Goal: Check status: Check status

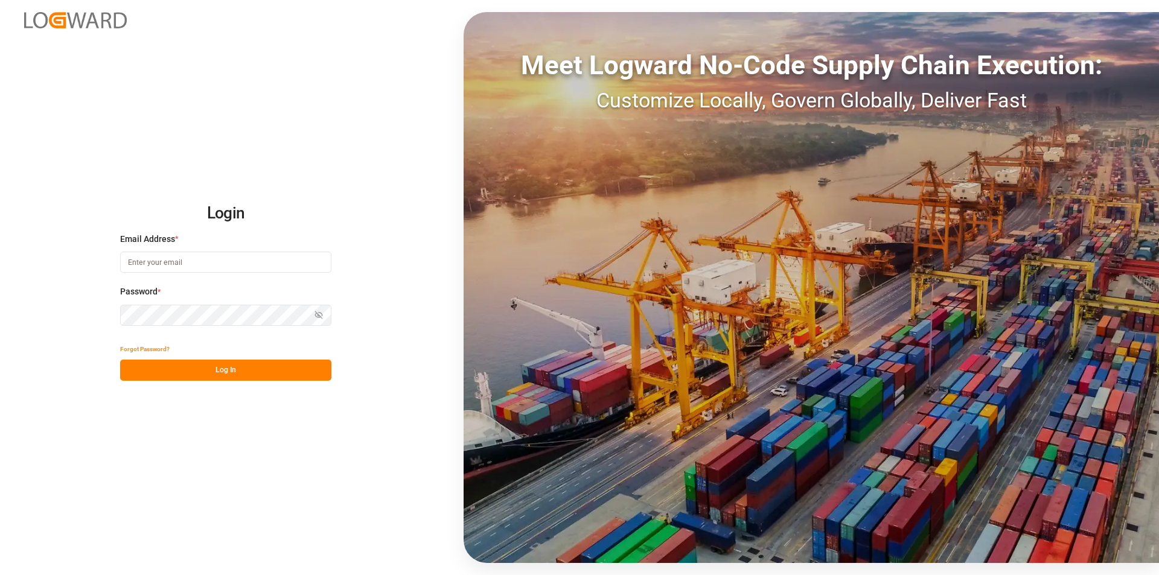
type input "[EMAIL_ADDRESS][DOMAIN_NAME]"
click at [189, 368] on button "Log In" at bounding box center [225, 370] width 211 height 21
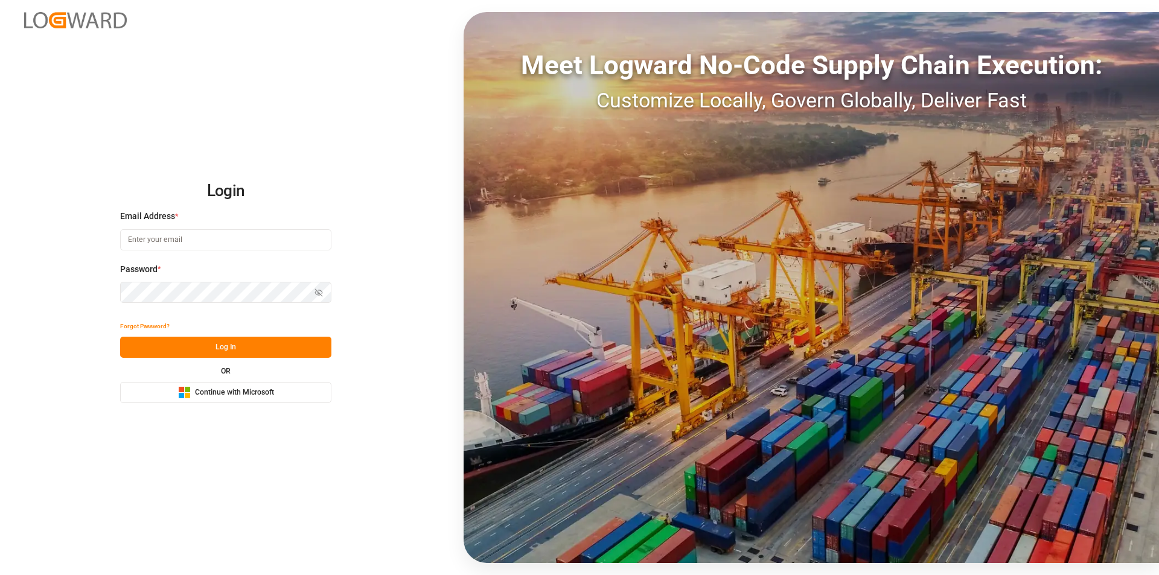
type input "abu.apu@leschaco.com"
click at [258, 346] on button "Log In" at bounding box center [225, 347] width 211 height 21
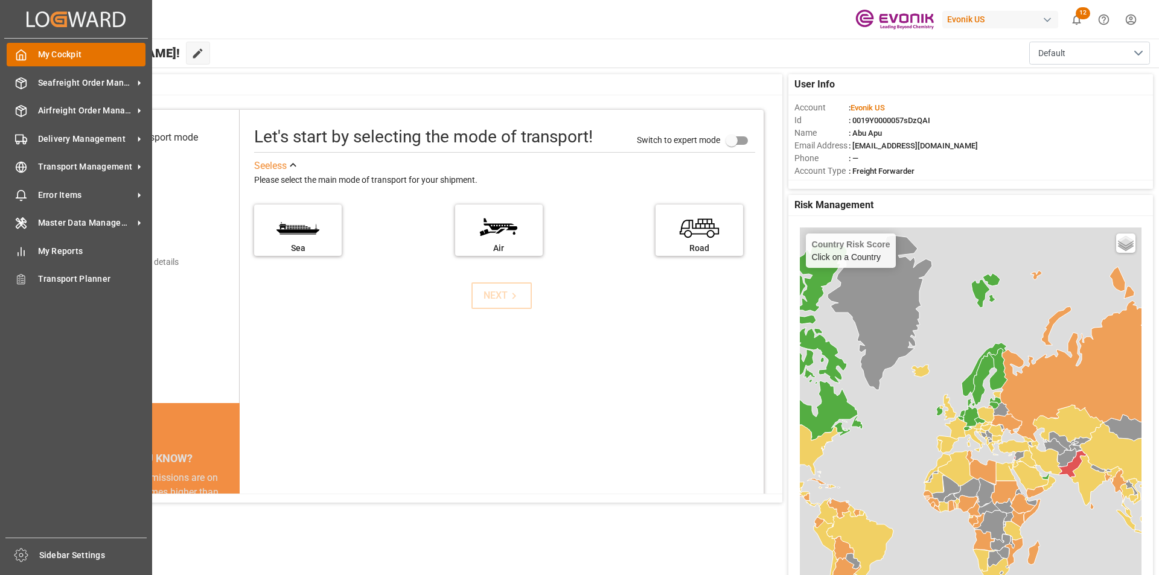
click at [21, 57] on icon at bounding box center [21, 55] width 12 height 12
click at [74, 81] on span "Seafreight Order Management" at bounding box center [85, 83] width 95 height 13
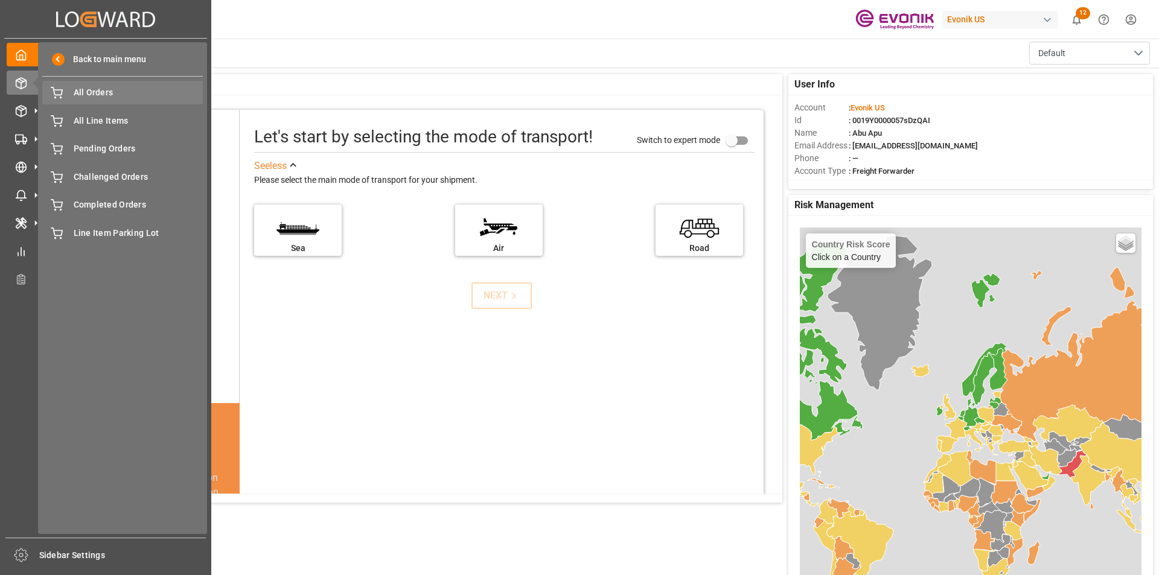
click at [124, 97] on span "All Orders" at bounding box center [139, 92] width 130 height 13
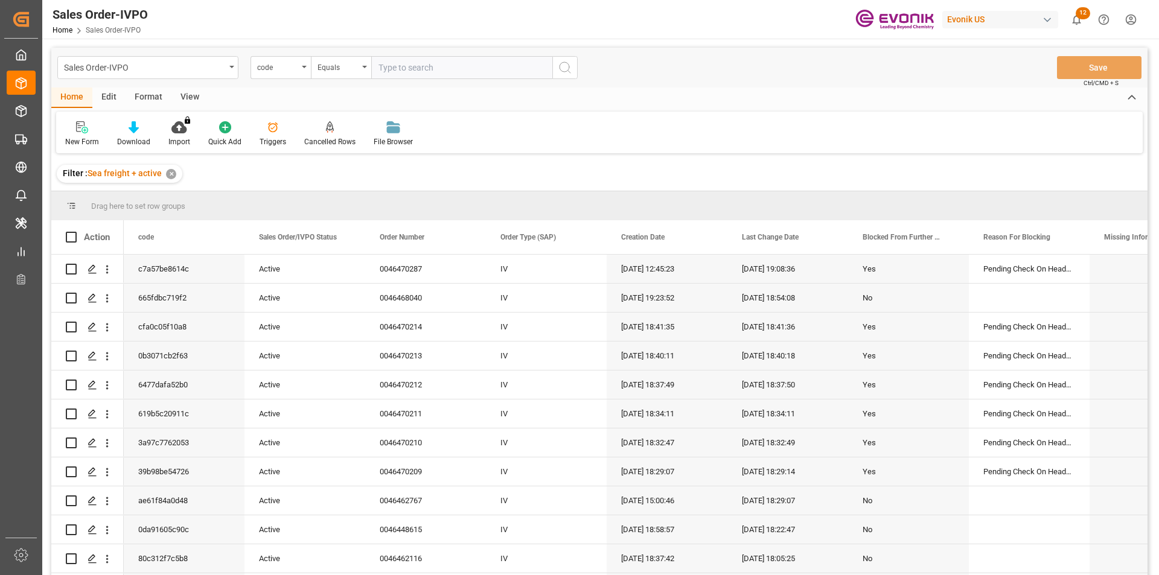
click at [301, 68] on div "code" at bounding box center [280, 67] width 60 height 23
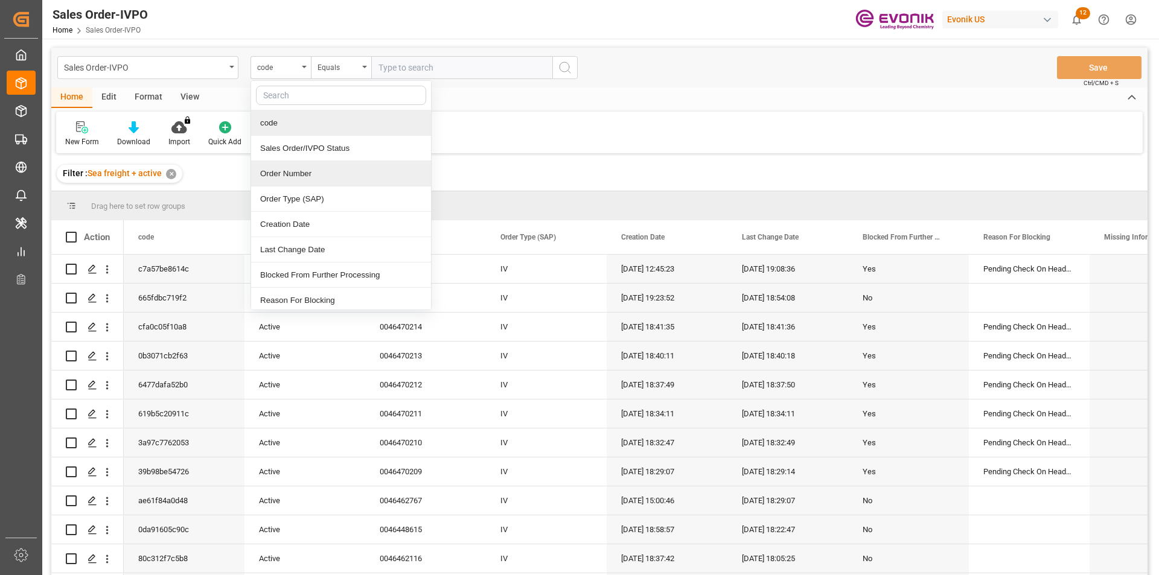
click at [281, 171] on div "Order Number" at bounding box center [341, 173] width 180 height 25
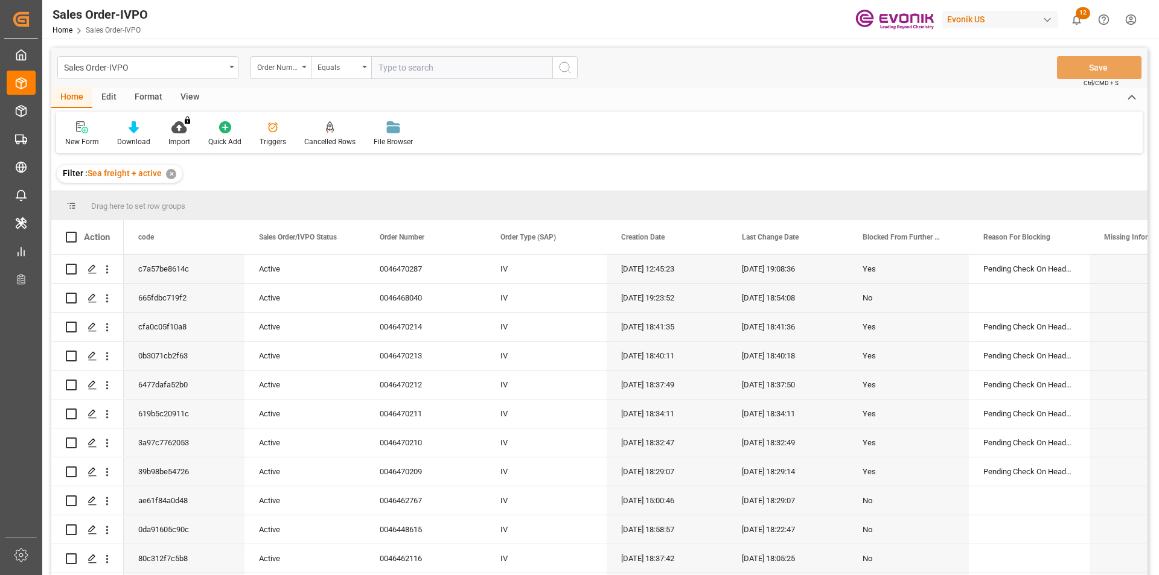
click at [413, 66] on input "text" at bounding box center [461, 67] width 181 height 23
paste input "0046464506"
type input "0046464506"
click at [566, 69] on icon "search button" at bounding box center [565, 67] width 14 height 14
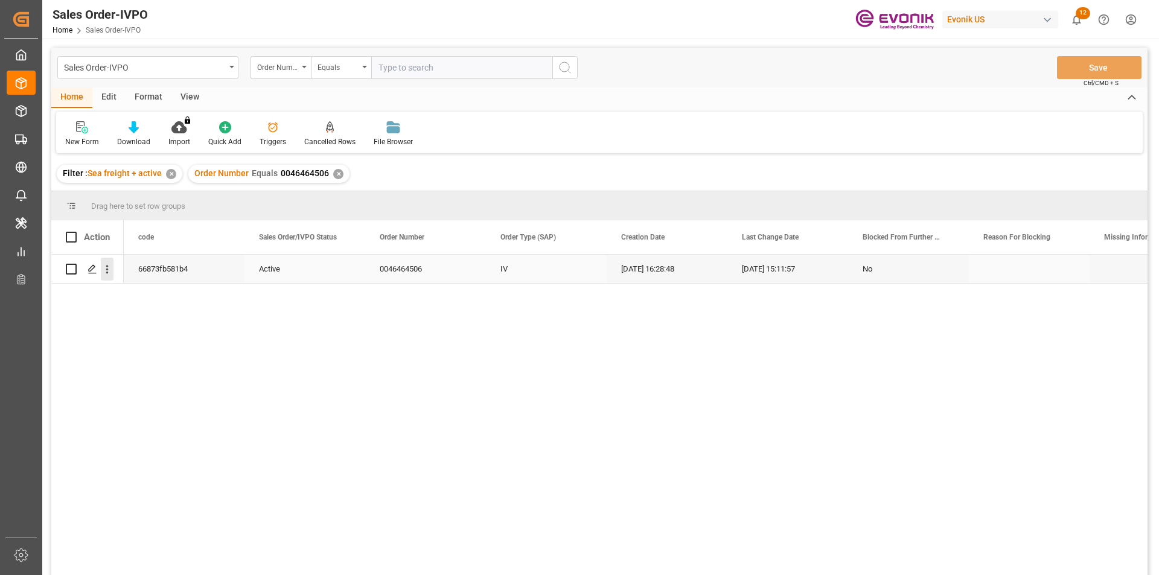
click at [109, 272] on icon "open menu" at bounding box center [107, 269] width 13 height 13
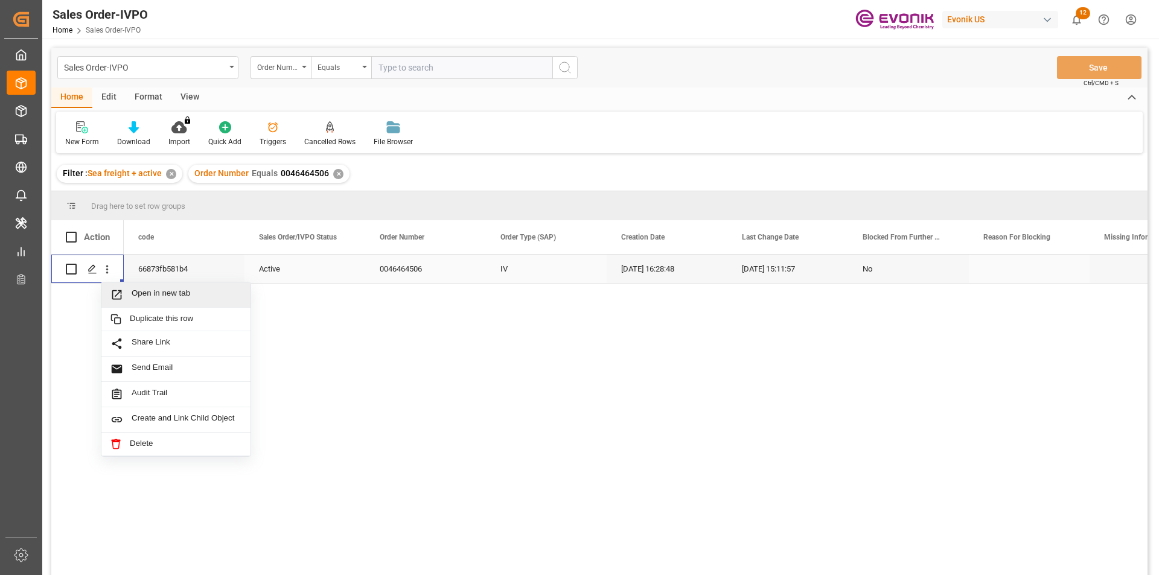
click at [133, 293] on span "Open in new tab" at bounding box center [187, 294] width 110 height 13
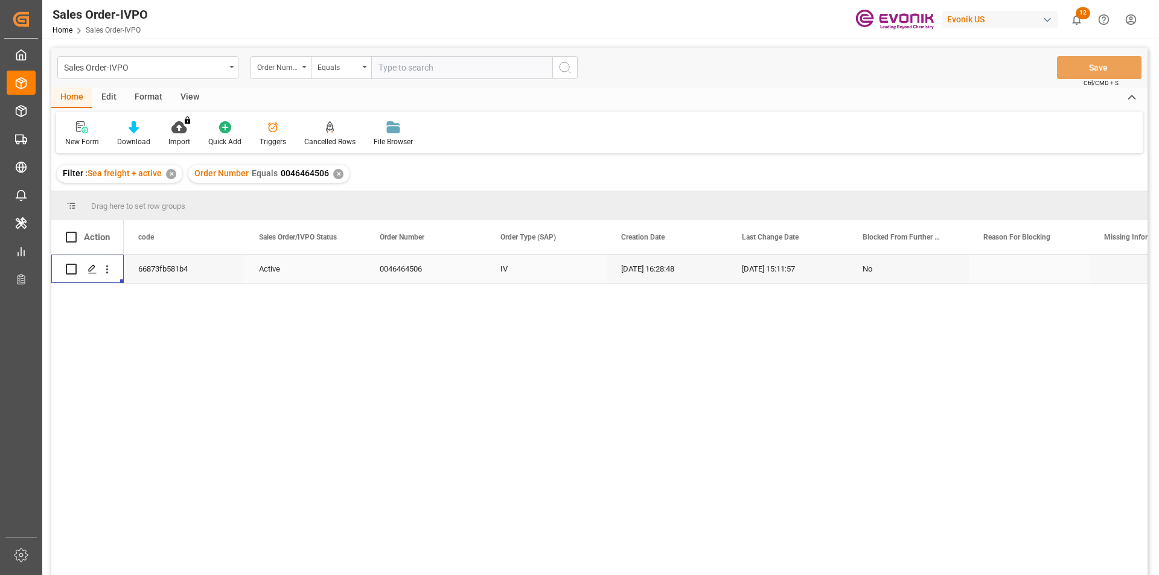
click at [405, 65] on input "text" at bounding box center [461, 67] width 181 height 23
paste input "0046453150"
type input "0046453150"
click at [569, 60] on icon "search button" at bounding box center [565, 67] width 14 height 14
click at [333, 173] on div "✕" at bounding box center [338, 174] width 10 height 10
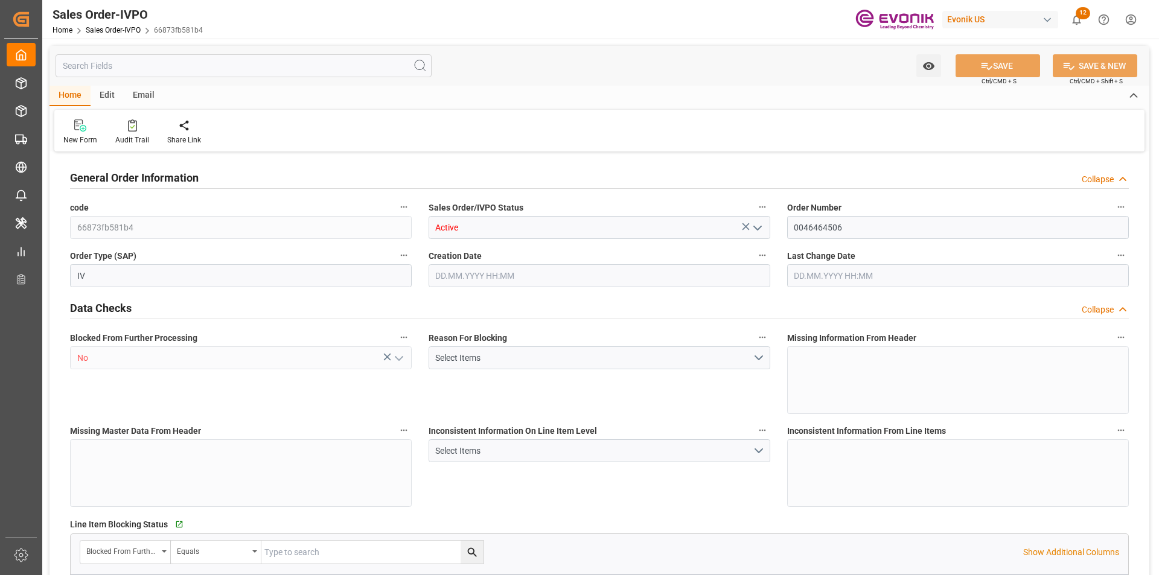
type input "CNTXG"
type input "0"
type input "1"
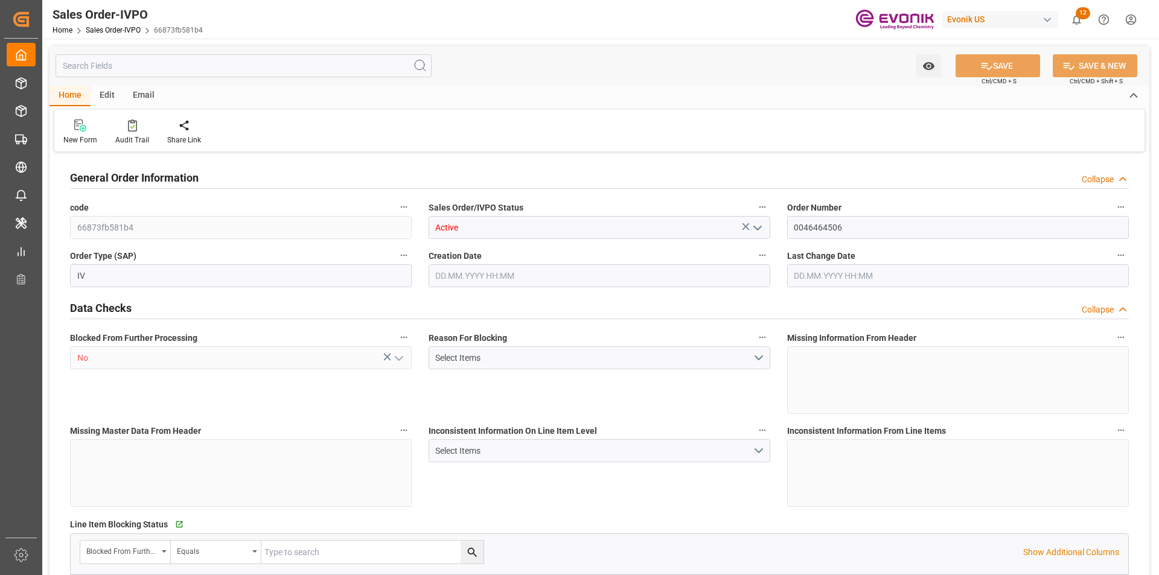
type input "10378.8"
type input "55.3856"
type input "19000"
type input "60"
type input "22.07.2025 16:28"
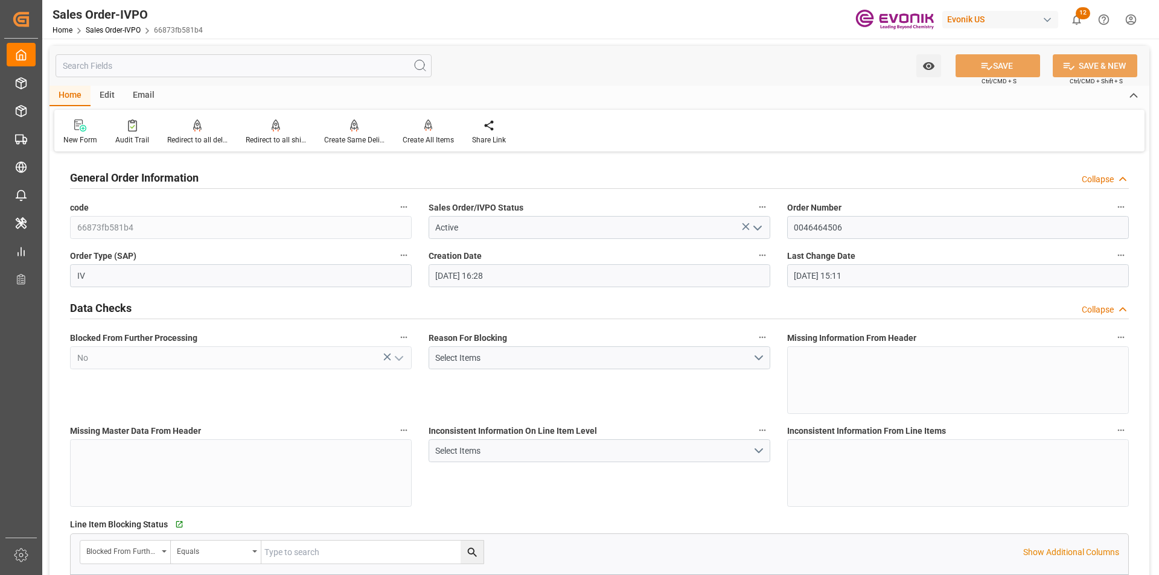
type input "07.08.2025 15:11"
click at [222, 68] on input "text" at bounding box center [244, 65] width 376 height 23
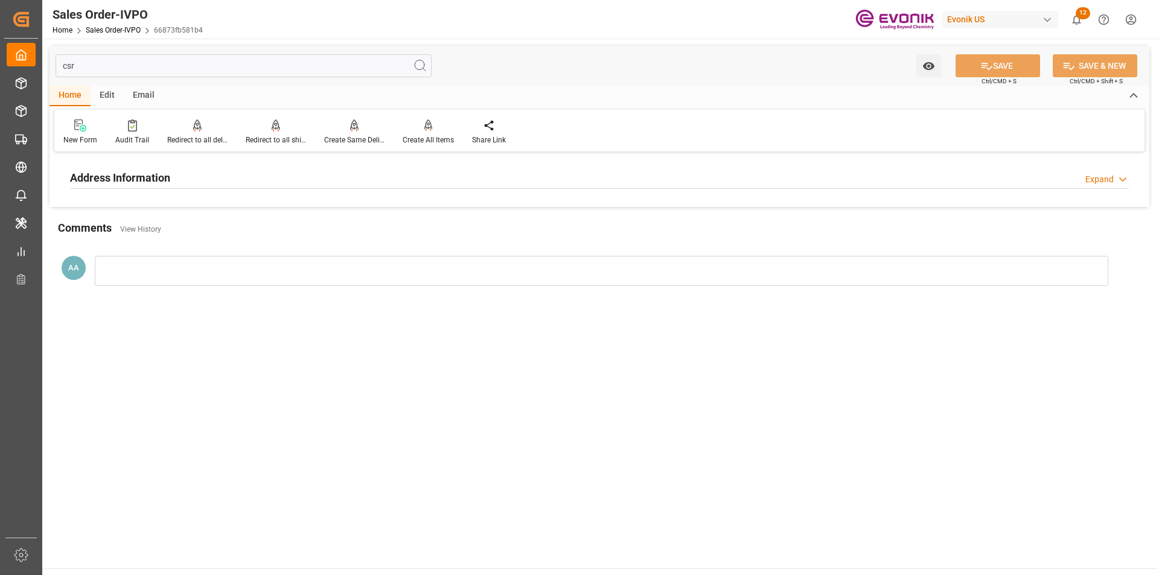
type input "csr"
click at [143, 174] on h2 "Address Information" at bounding box center [120, 178] width 100 height 16
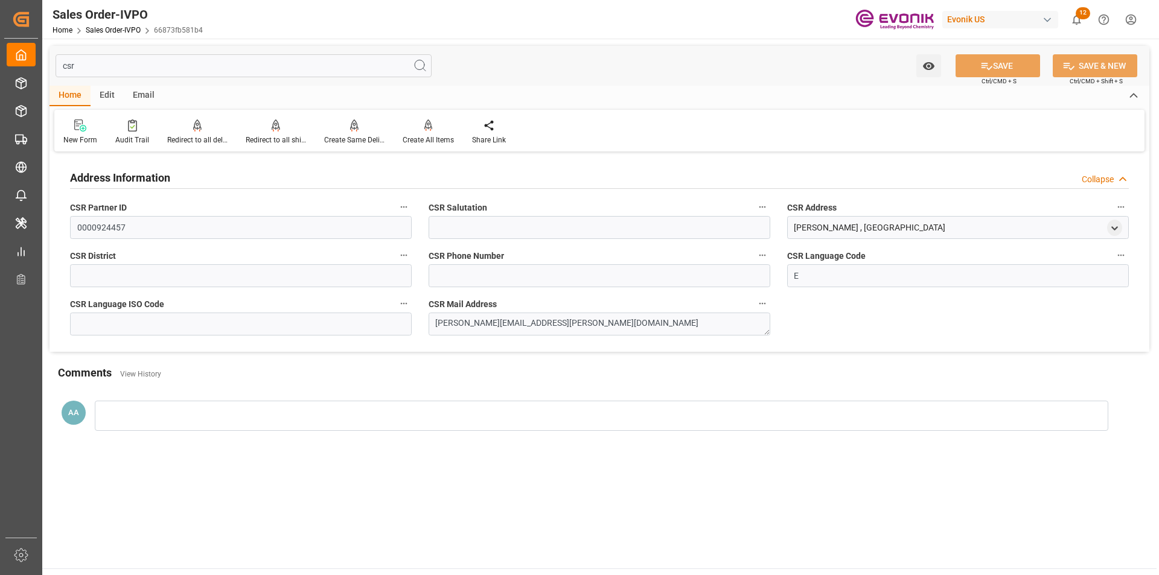
drag, startPoint x: 90, startPoint y: 66, endPoint x: 61, endPoint y: 65, distance: 29.0
click at [61, 65] on input "csr" at bounding box center [244, 65] width 376 height 23
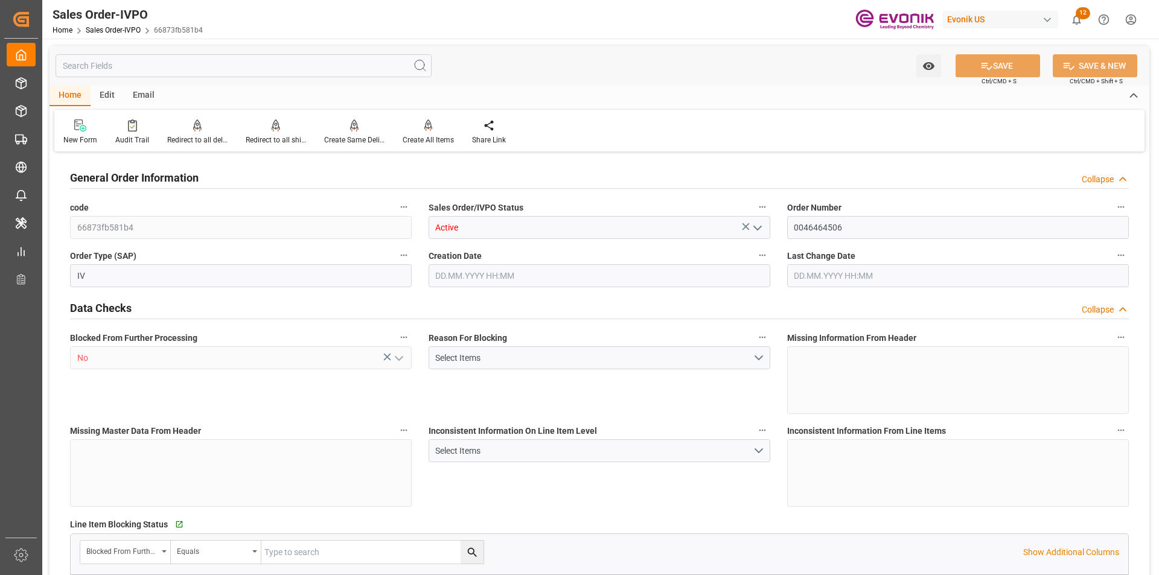
type input "66873fb581b4"
type input "Active"
type input "0046464506"
type input "IV"
type input "No"
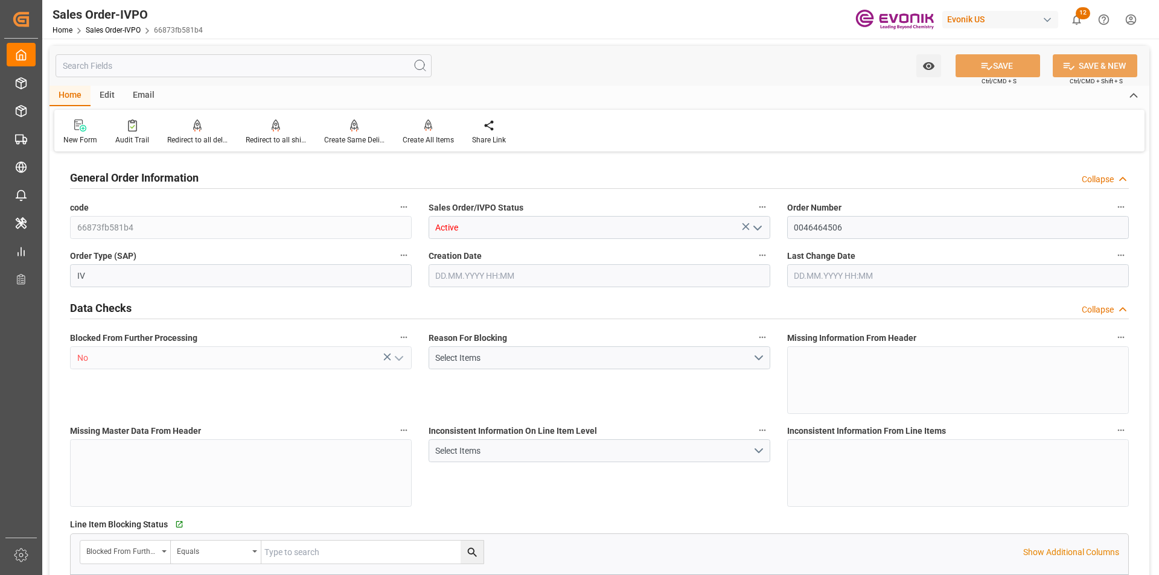
type input "D2P"
type input "45"
type input "FCL"
type input "0007"
type input "40GP"
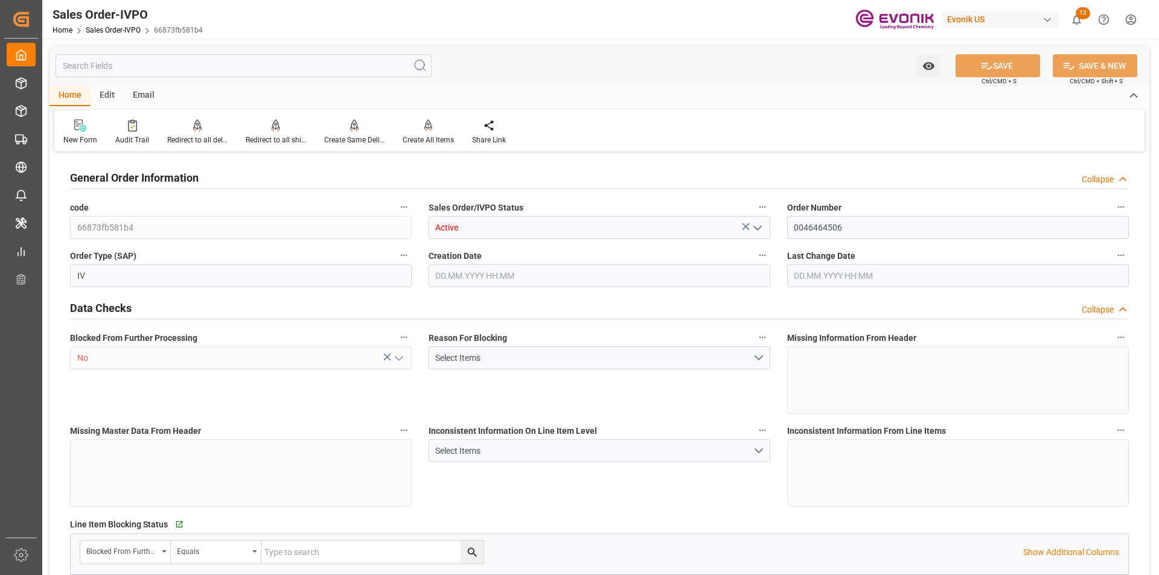
type textarea "No Tank Container"
type input "0046464506"
type input "I2"
type input "SM I2 Silica"
type input "Smart Materials"
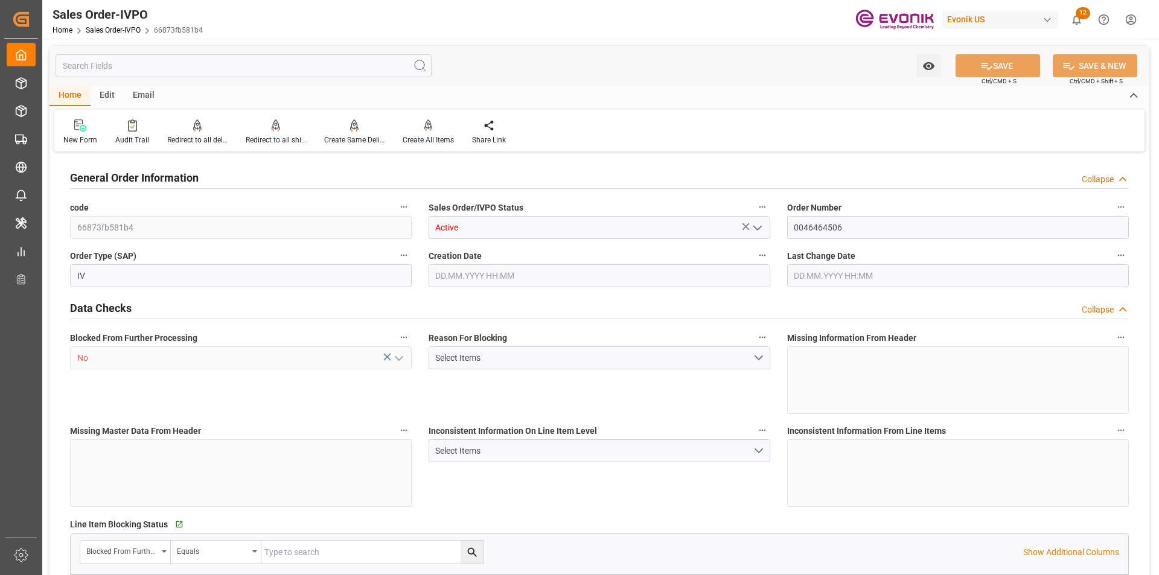
type input "CIF"
type input "Tianjin, xingang"
type input "Tianjin Xingang Pt"
type textarea "Not required"
type textarea "DIRECT CONSUMER"
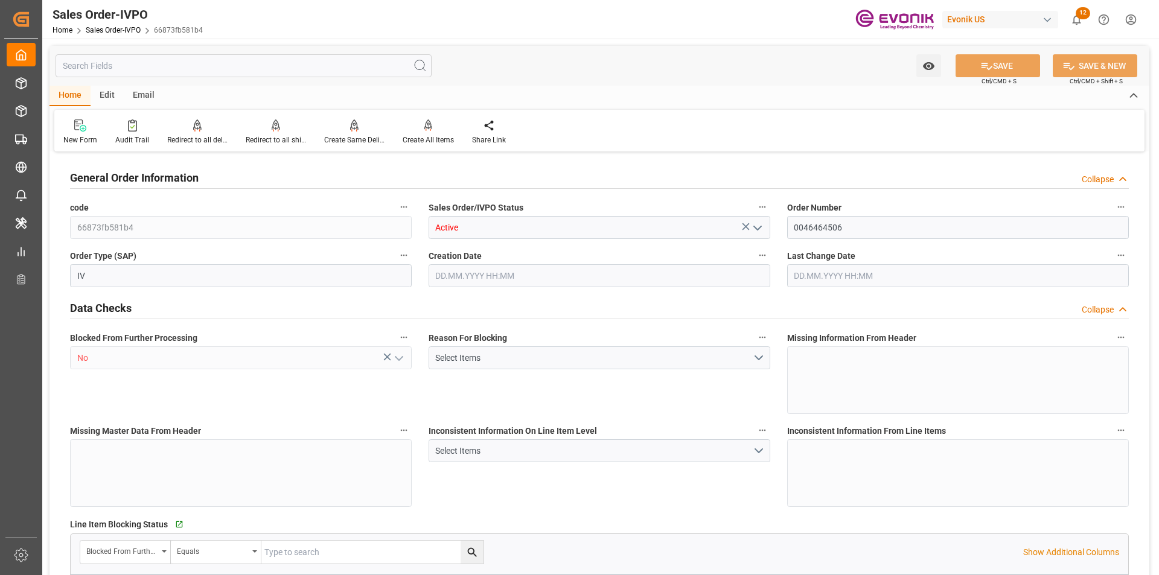
type textarea "USCI Number: 91310000766462540L"
type textarea "Express Release"
type input "CN"
type input "4142"
type input "1069"
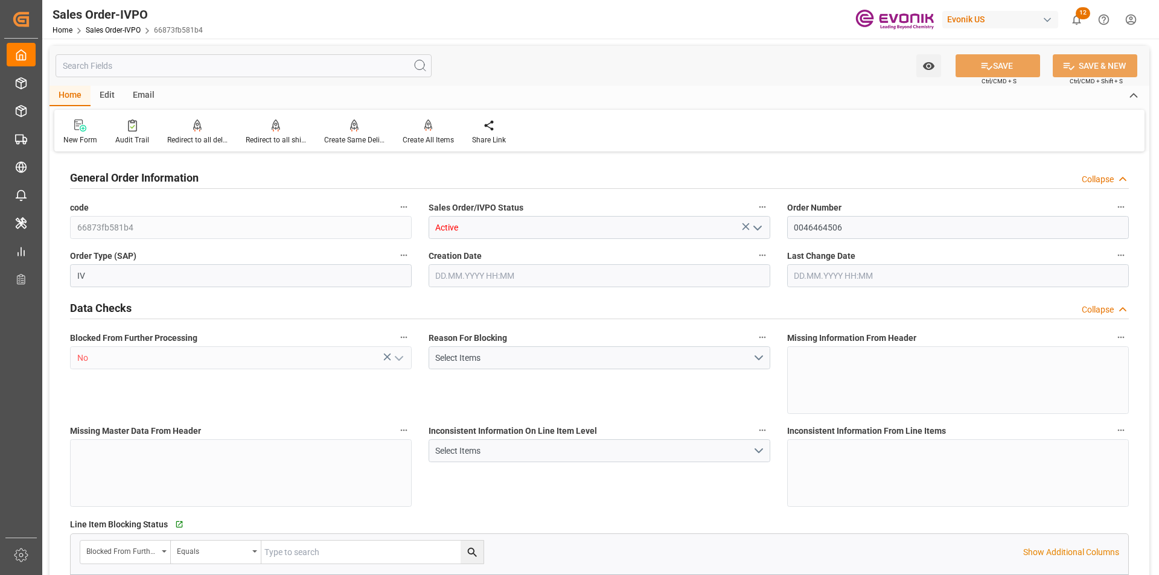
type input "0000502521"
type input "EN"
type input "Done"
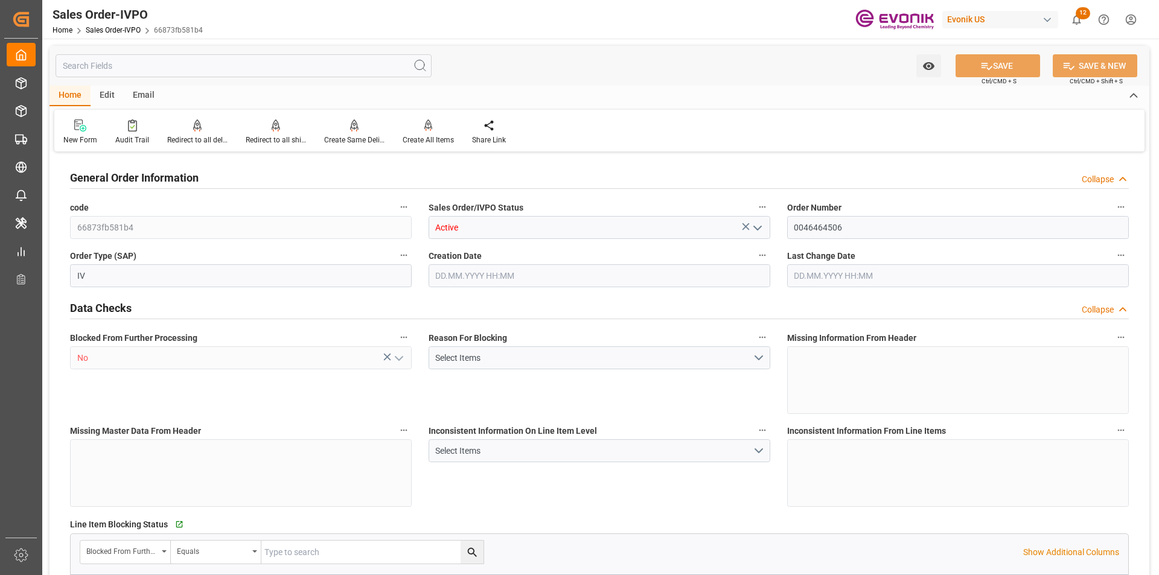
type input "40GP"
type input "Done"
type input "CNTXG"
type input "0"
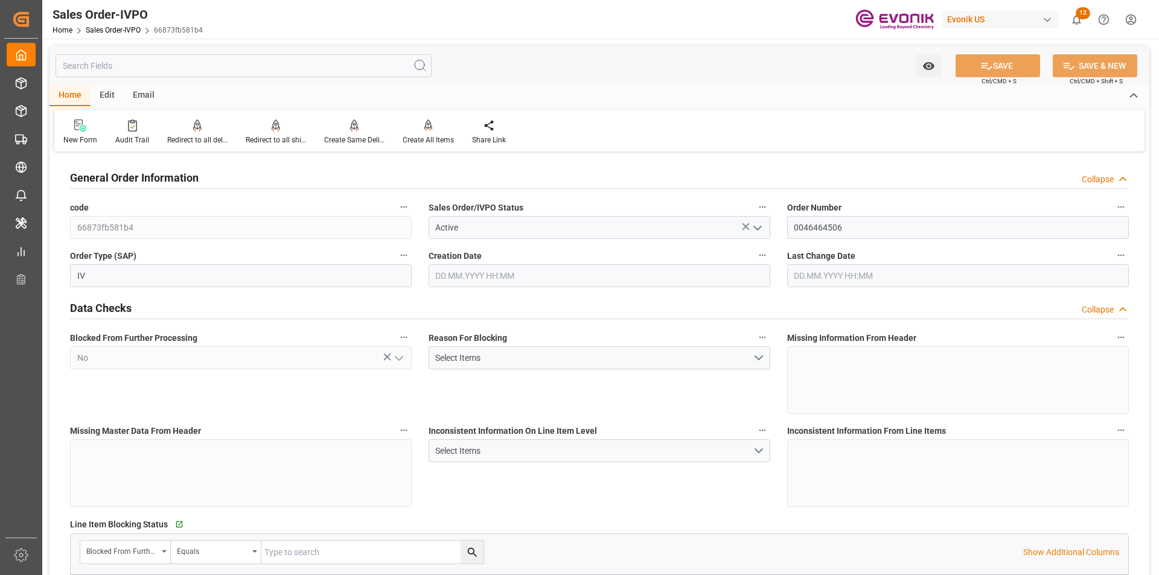
type input "1"
type input "10378.8"
type input "55.3856"
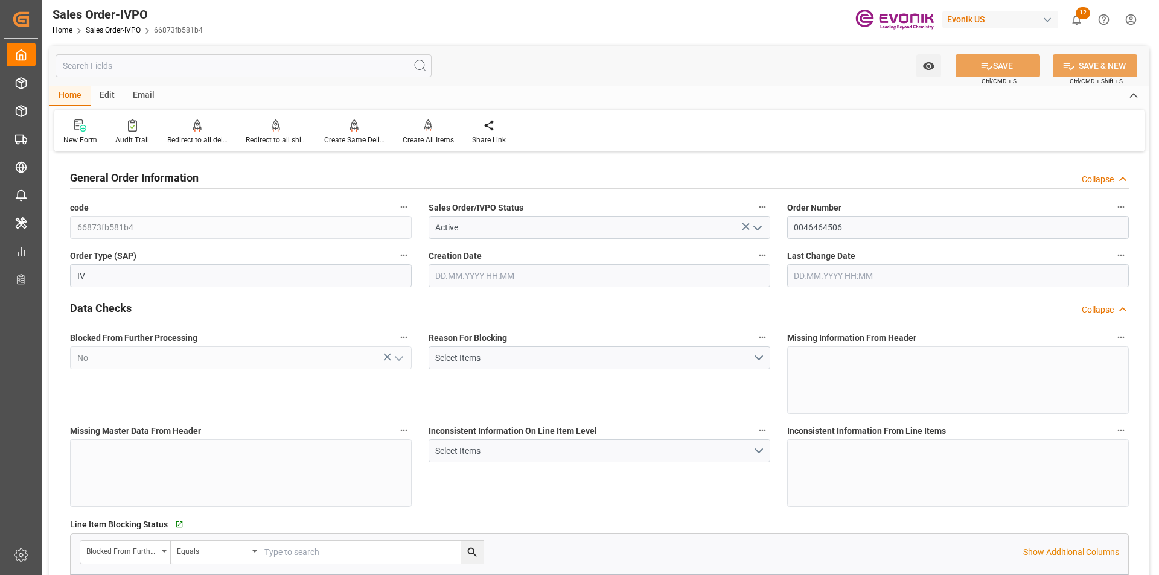
type input "19000"
type input "60"
type input "22.07.2025 16:28"
type input "07.08.2025 15:11"
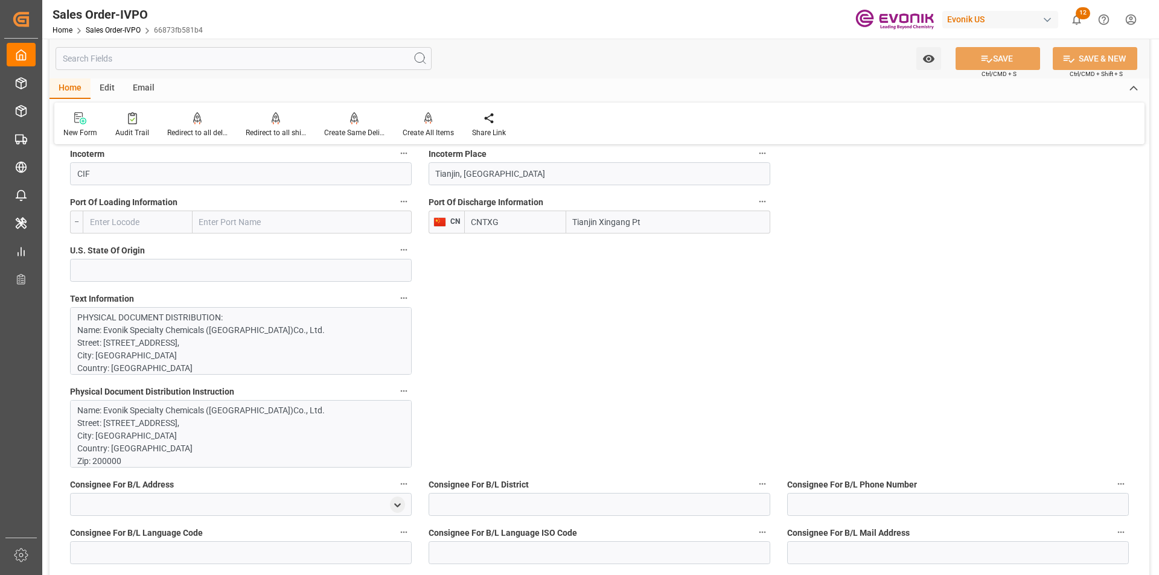
scroll to position [845, 0]
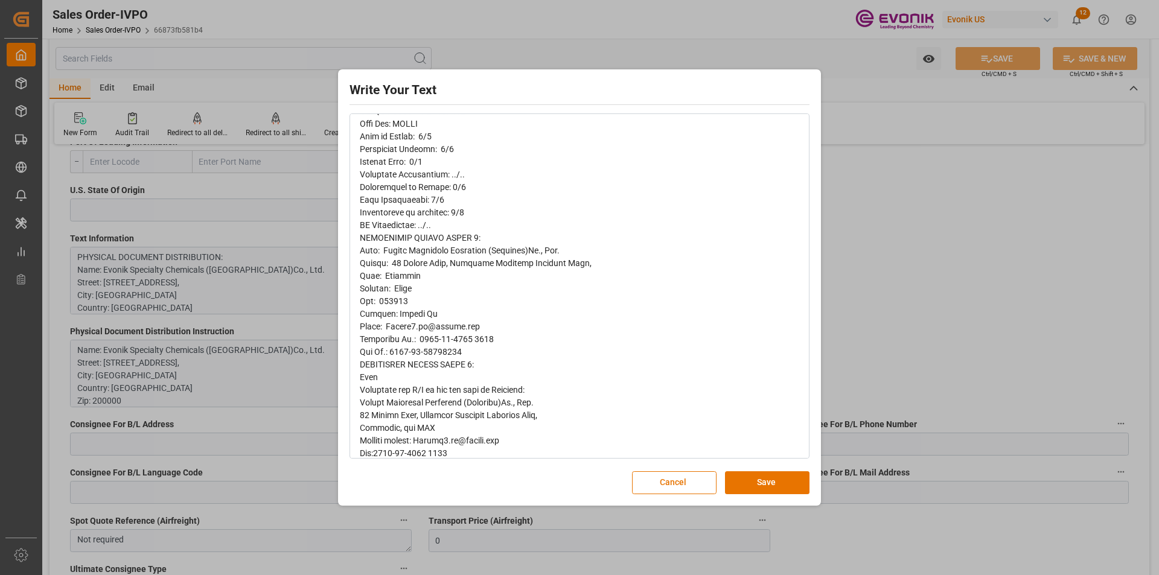
scroll to position [302, 0]
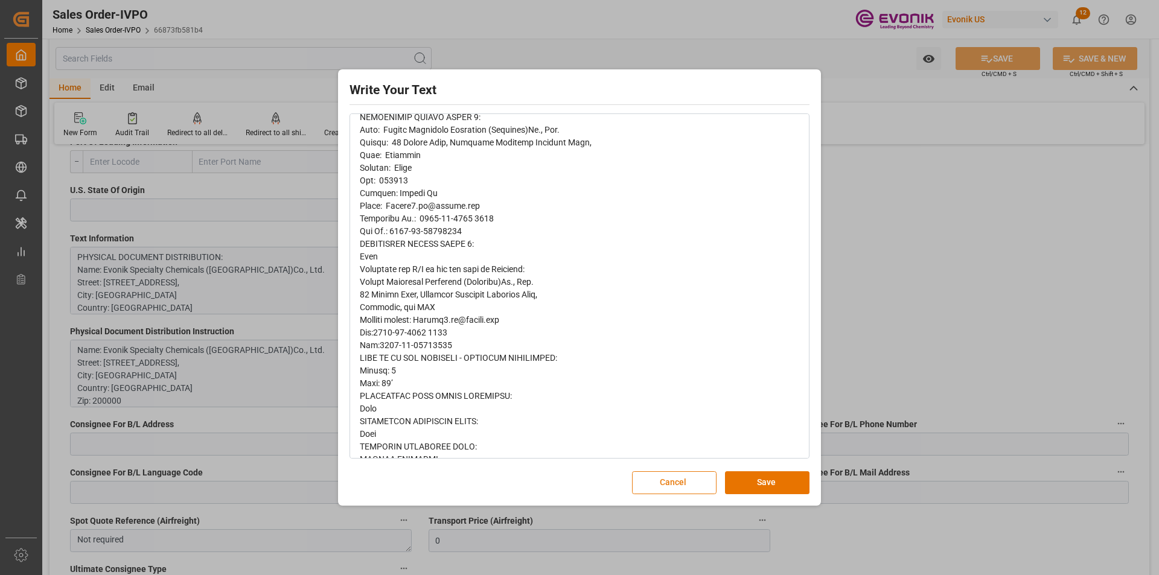
click at [671, 484] on button "Cancel" at bounding box center [674, 482] width 84 height 23
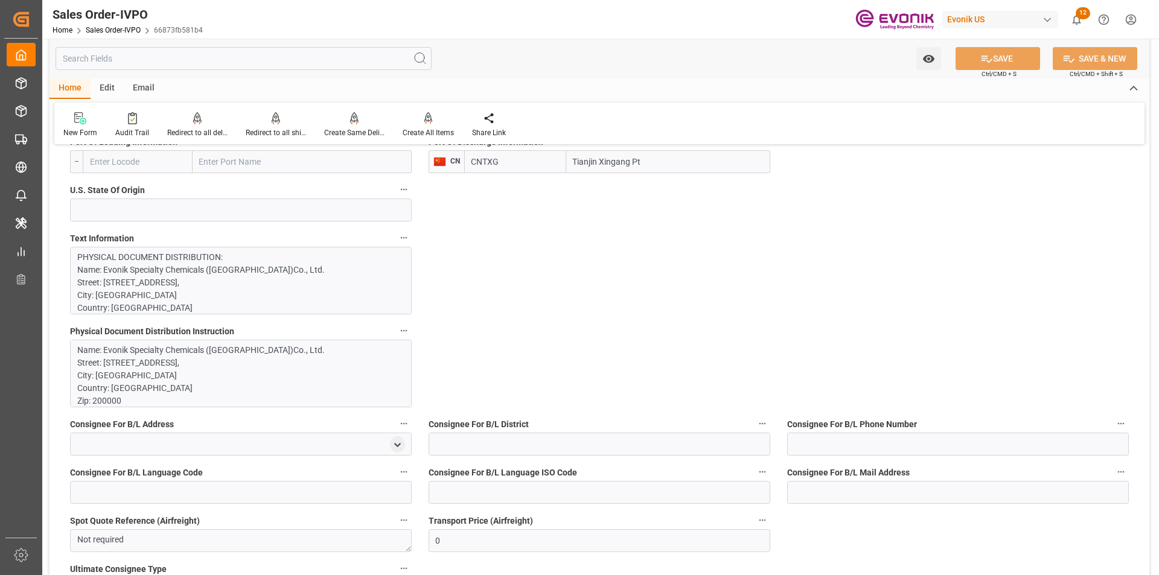
click at [155, 64] on input "text" at bounding box center [244, 58] width 376 height 23
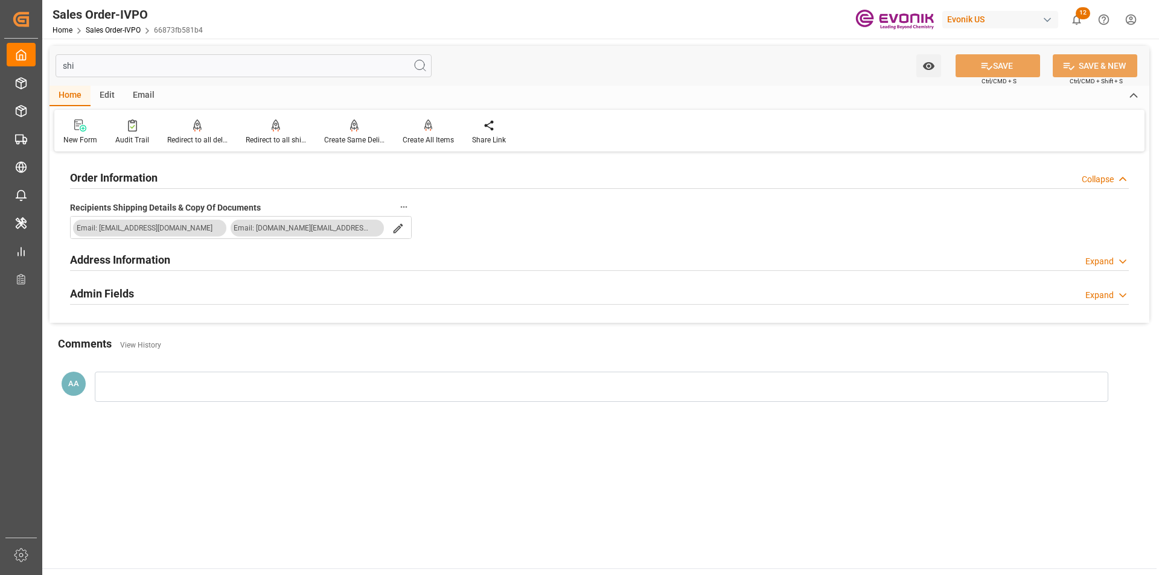
click at [130, 263] on h2 "Address Information" at bounding box center [120, 260] width 100 height 16
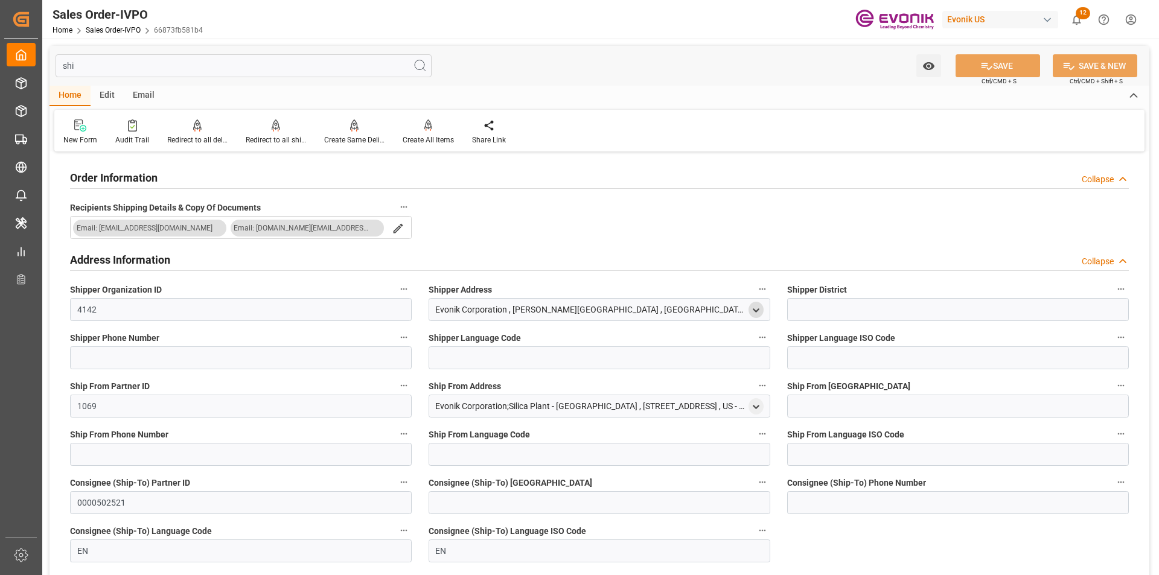
click at [756, 310] on icon "open menu" at bounding box center [756, 310] width 10 height 10
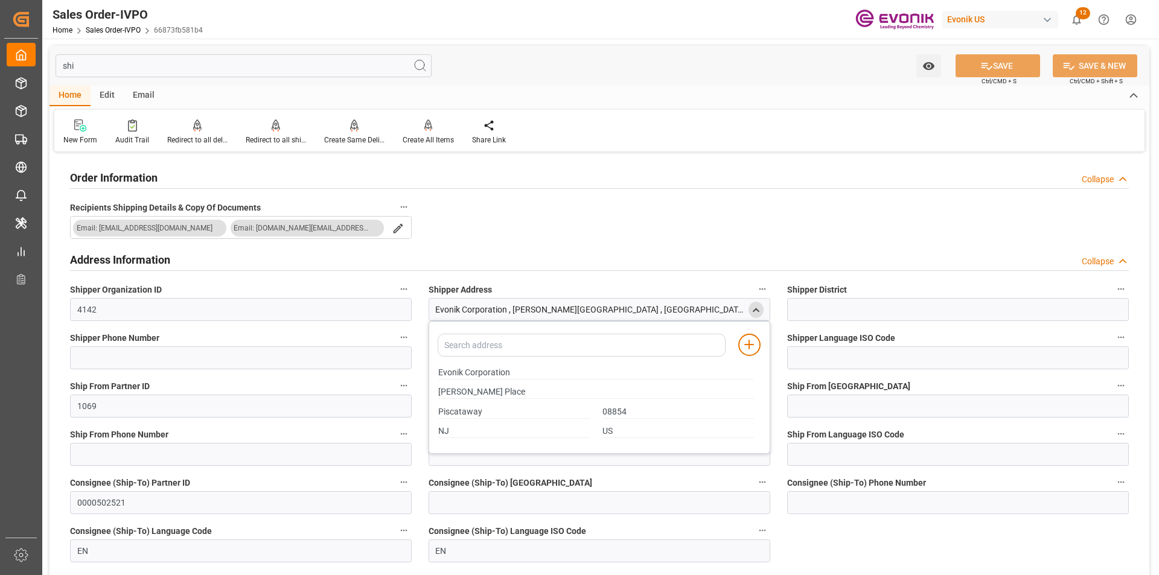
click at [756, 310] on polyline "close menu" at bounding box center [755, 309] width 5 height 2
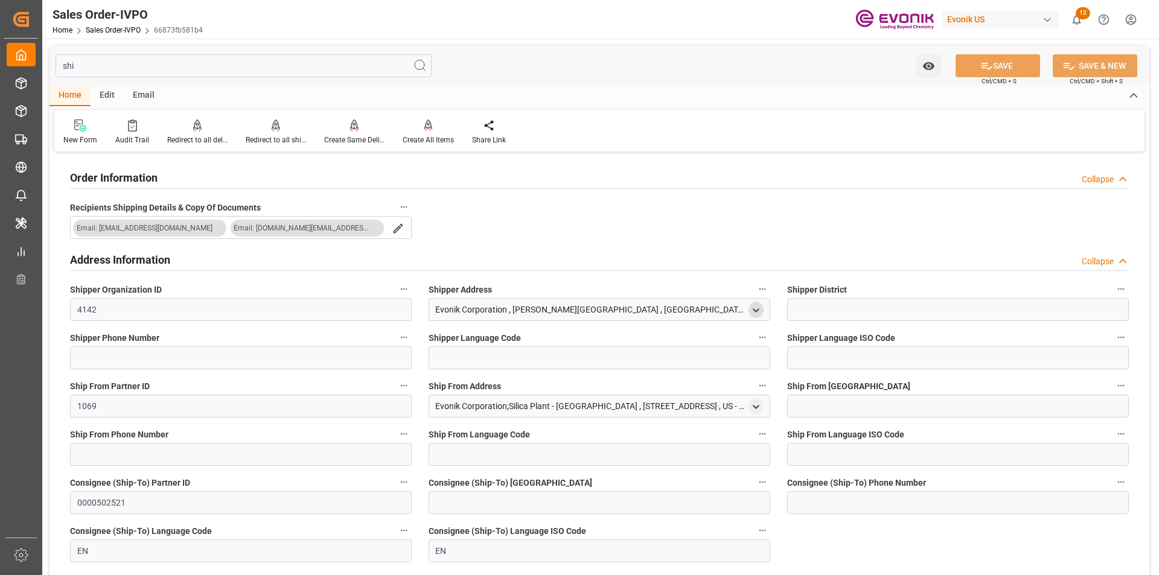
drag, startPoint x: 80, startPoint y: 67, endPoint x: 58, endPoint y: 65, distance: 21.9
click at [58, 65] on input "shi" at bounding box center [244, 65] width 376 height 23
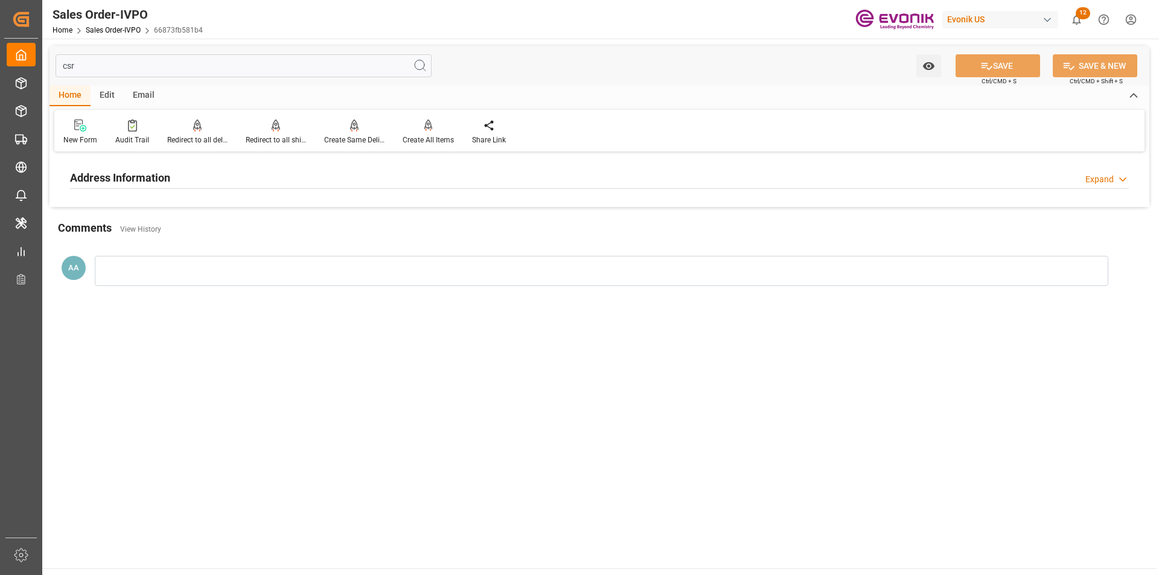
type input "csr"
click at [137, 182] on h2 "Address Information" at bounding box center [120, 178] width 100 height 16
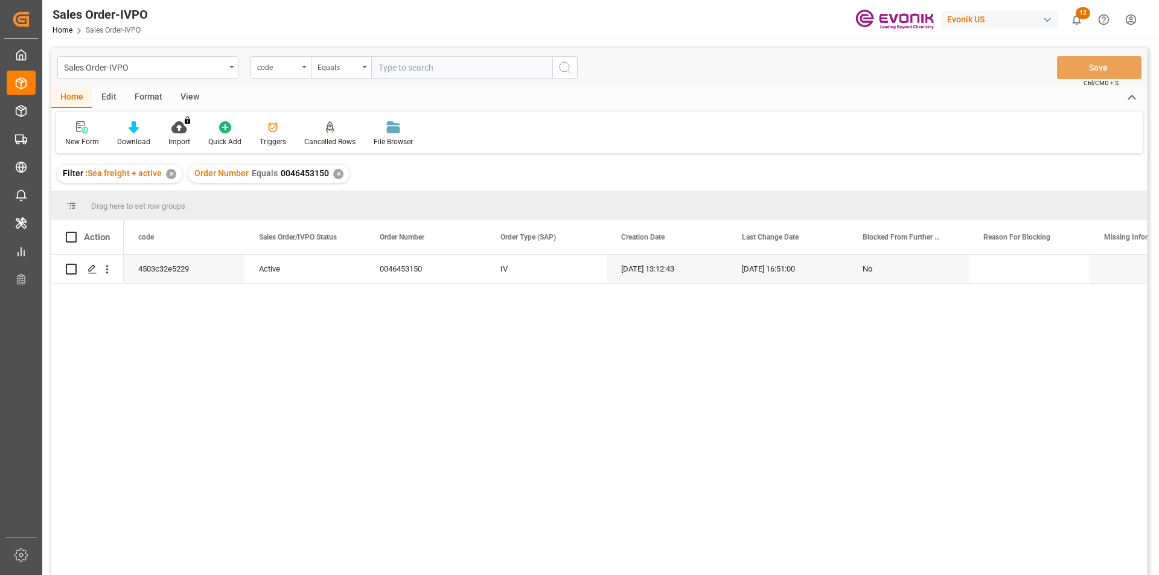
click at [192, 94] on div "View" at bounding box center [189, 98] width 37 height 21
click at [137, 131] on icon at bounding box center [137, 127] width 12 height 12
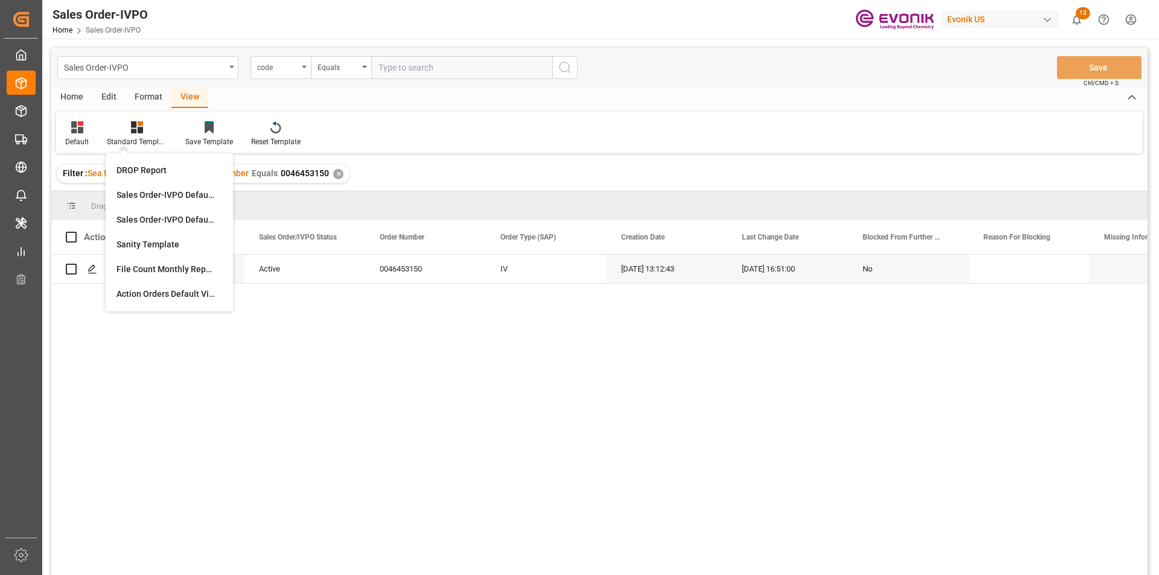
click at [344, 103] on div "Home Edit Format View" at bounding box center [599, 98] width 1096 height 21
click at [395, 65] on input "text" at bounding box center [461, 67] width 181 height 23
click at [289, 70] on div "code" at bounding box center [277, 66] width 41 height 14
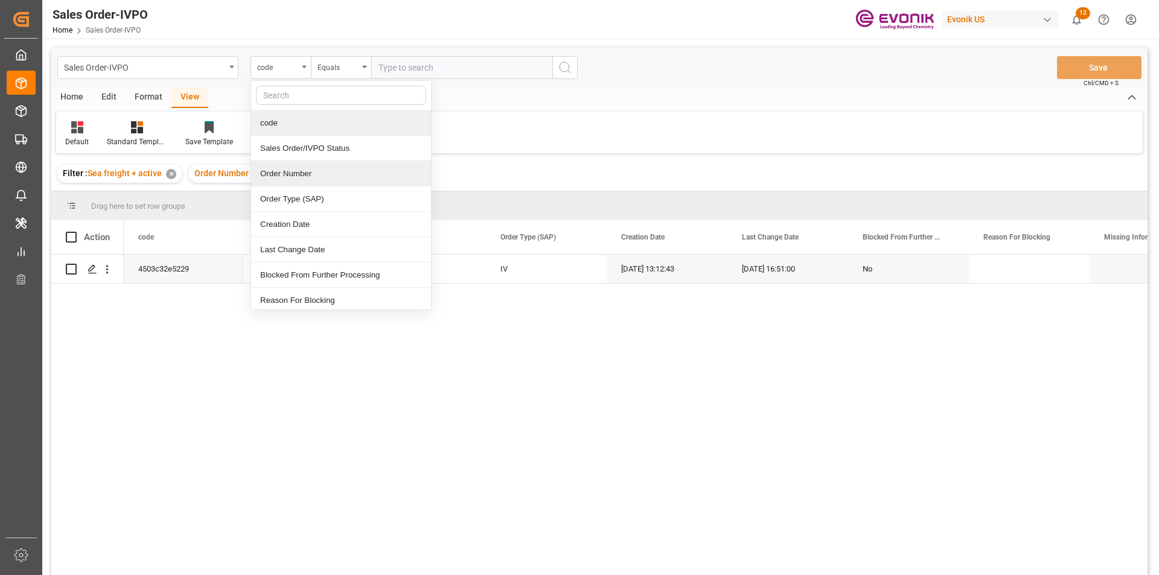
click at [279, 172] on div "Order Number" at bounding box center [341, 173] width 180 height 25
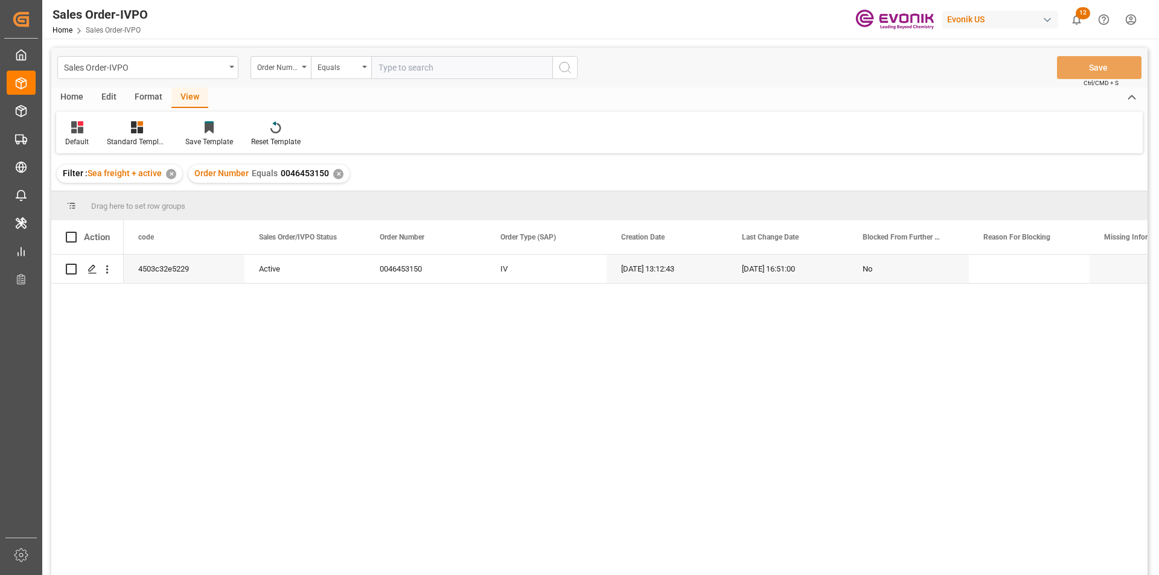
click at [397, 65] on input "text" at bounding box center [461, 67] width 181 height 23
paste input "0046453152"
type input "0046453152"
click at [562, 72] on icon "search button" at bounding box center [565, 67] width 14 height 14
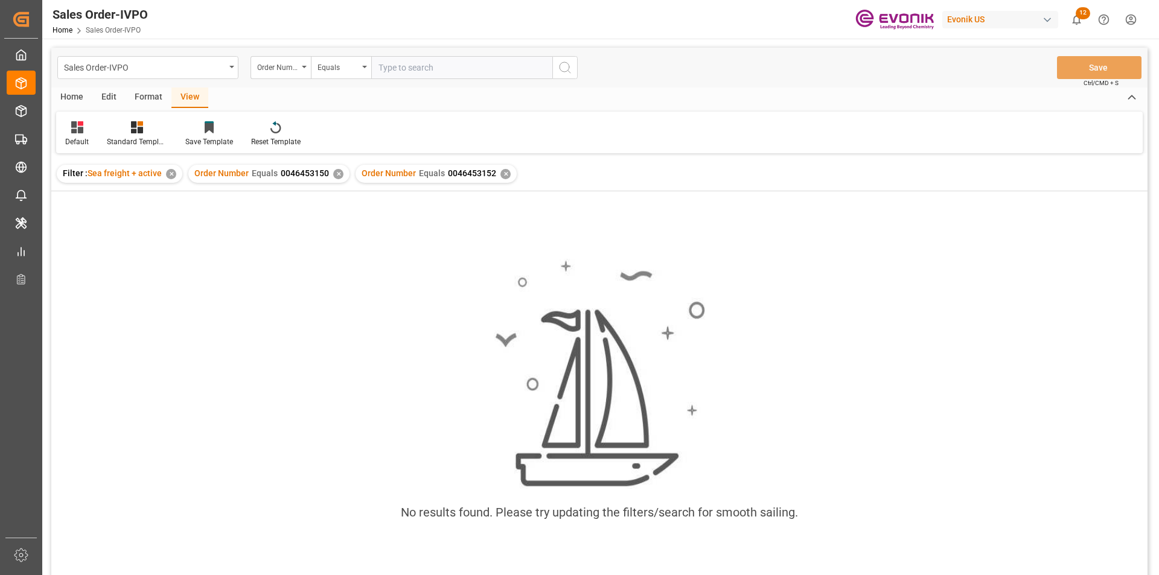
click at [336, 173] on div "✕" at bounding box center [338, 174] width 10 height 10
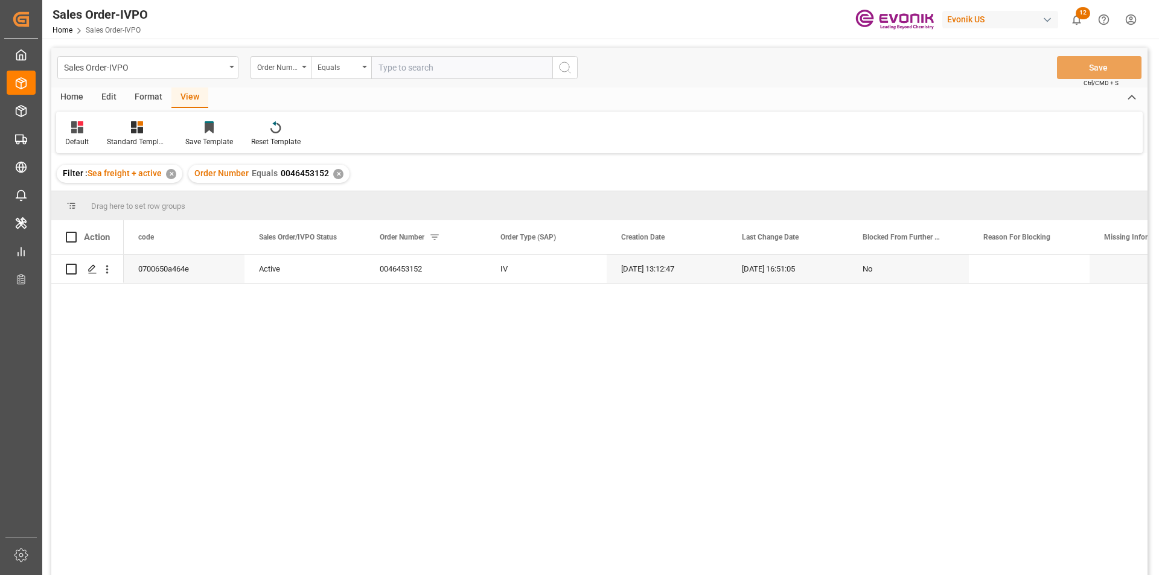
click at [186, 102] on div "View" at bounding box center [189, 98] width 37 height 21
click at [141, 132] on icon at bounding box center [137, 127] width 12 height 12
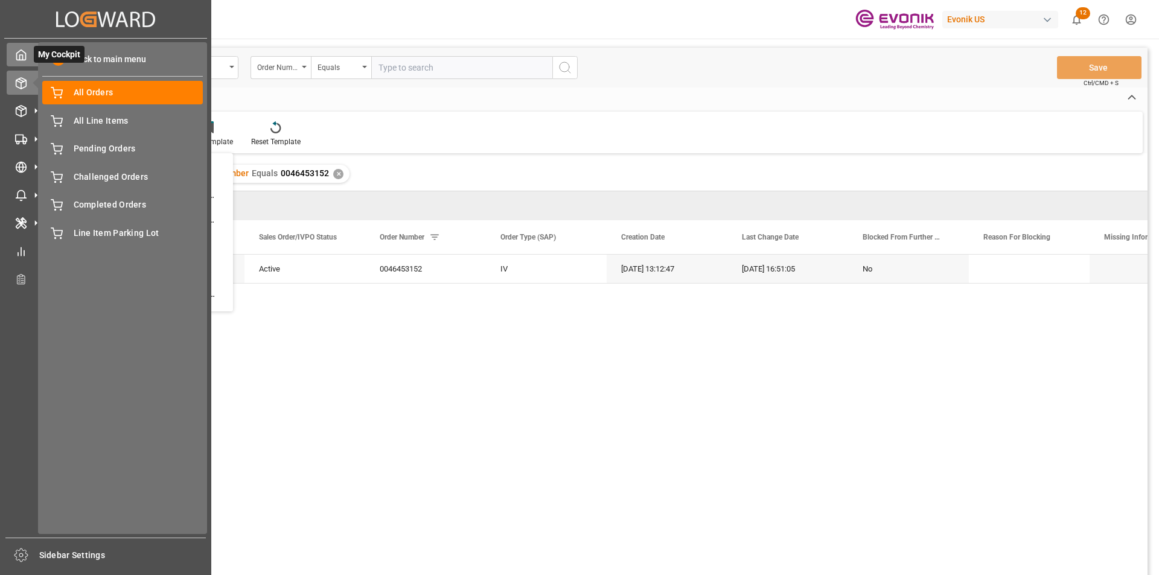
click at [25, 63] on div "My Cockpit My Cockpit" at bounding box center [106, 55] width 198 height 24
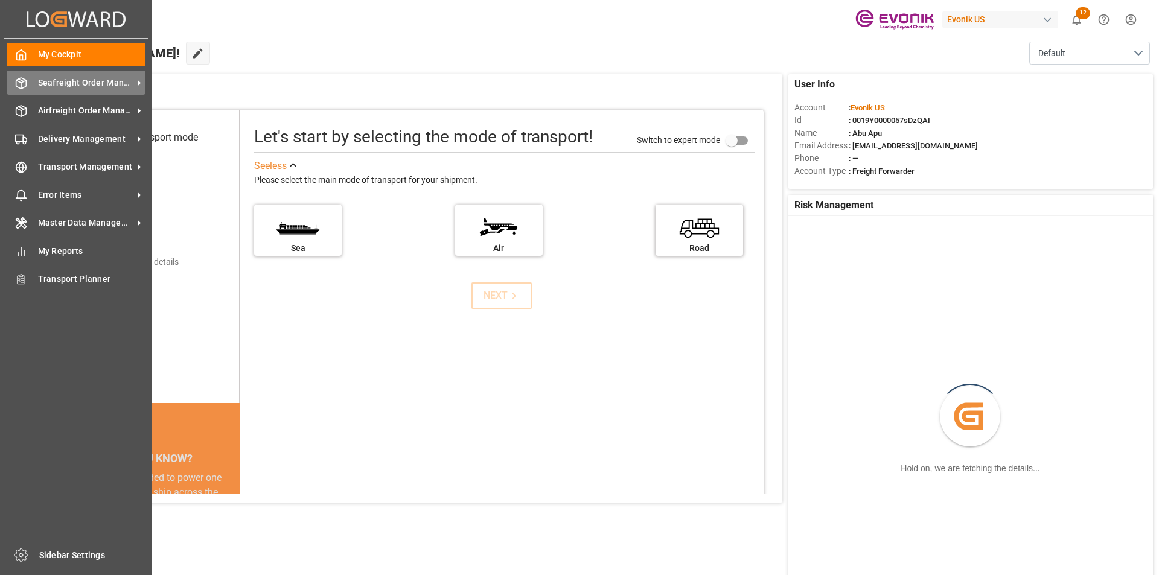
click at [97, 84] on span "Seafreight Order Management" at bounding box center [85, 83] width 95 height 13
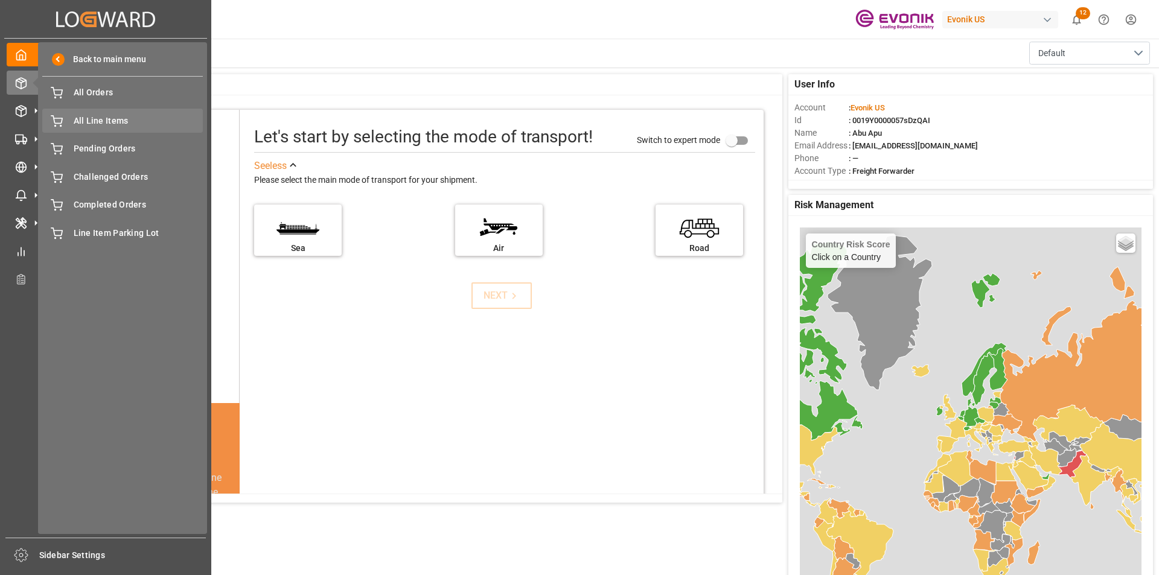
click at [100, 124] on span "All Line Items" at bounding box center [139, 121] width 130 height 13
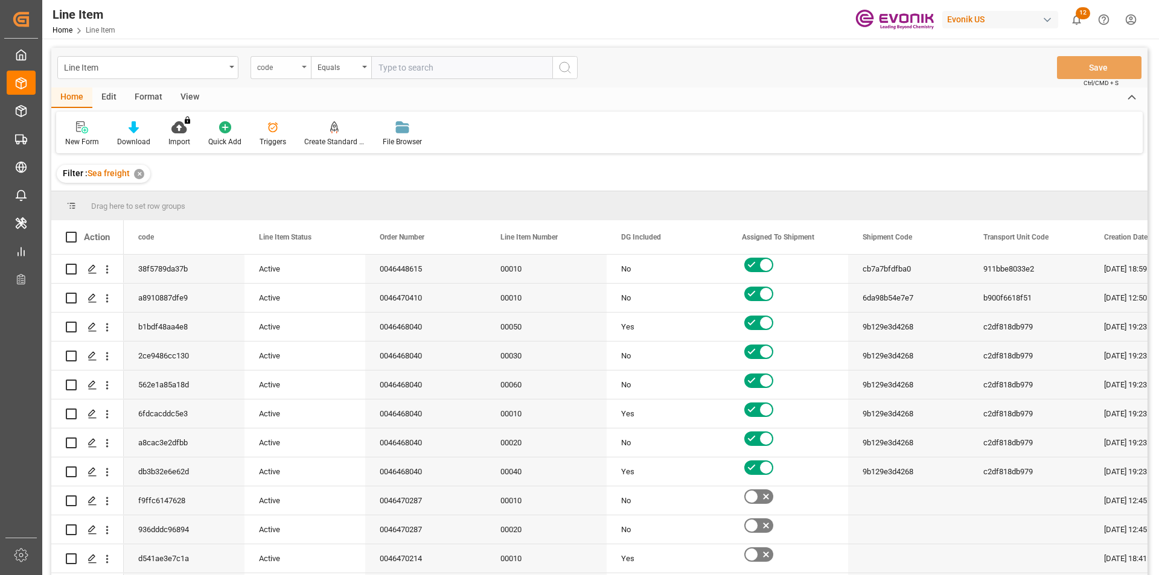
click at [304, 70] on div "code" at bounding box center [280, 67] width 60 height 23
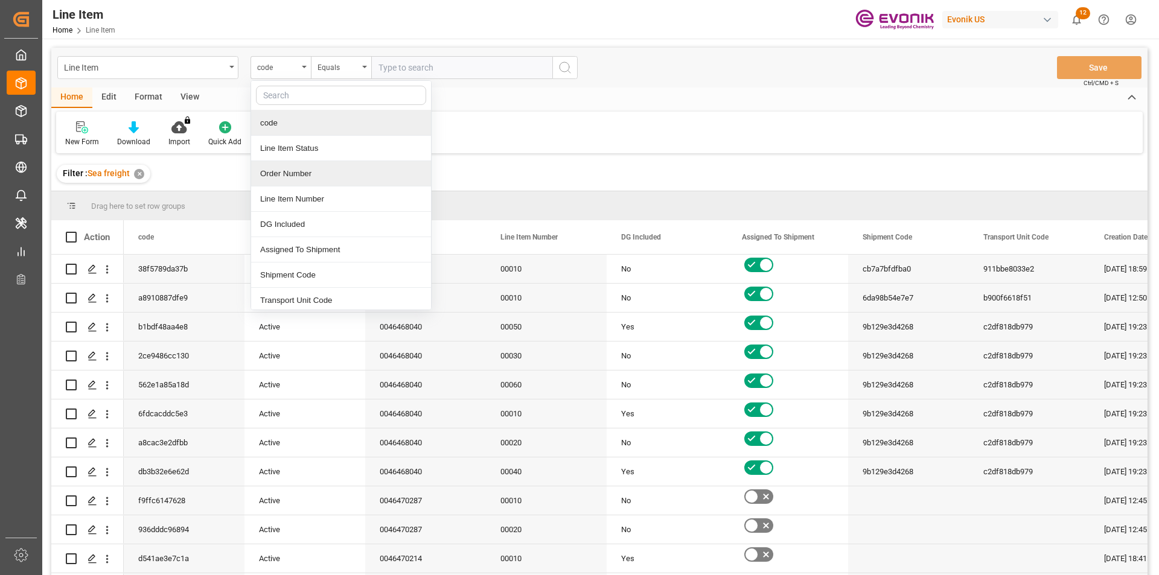
click at [276, 167] on div "Order Number" at bounding box center [341, 173] width 180 height 25
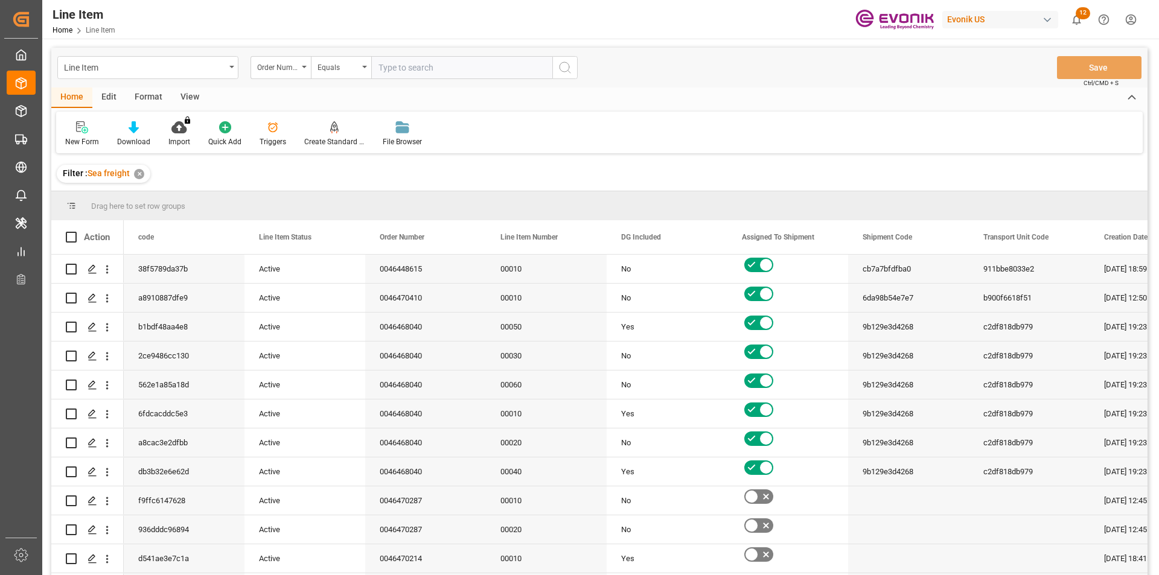
click at [383, 66] on input "text" at bounding box center [461, 67] width 181 height 23
paste input "0046453152"
type input "0046453152"
click at [566, 66] on icon "search button" at bounding box center [565, 67] width 14 height 14
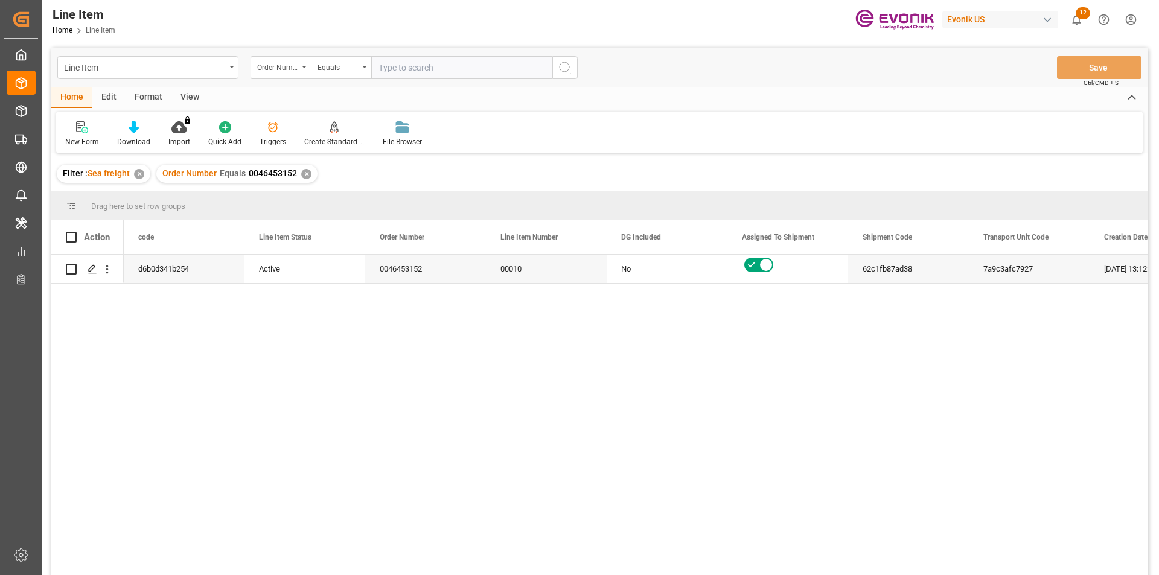
click at [196, 95] on div "View" at bounding box center [189, 98] width 37 height 21
click at [136, 126] on icon at bounding box center [137, 127] width 12 height 12
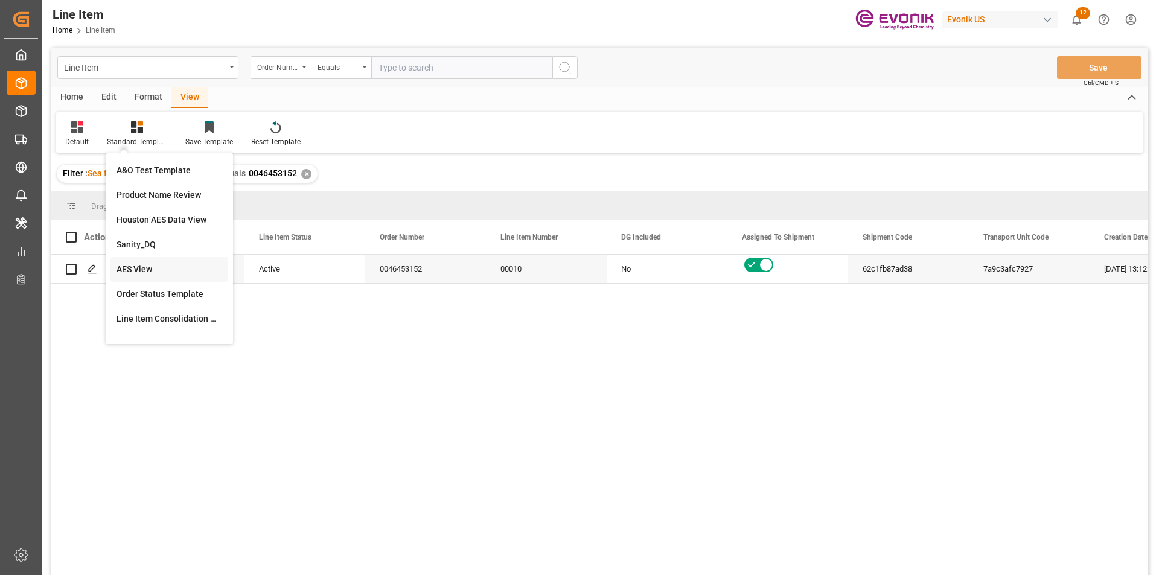
click at [138, 268] on div "AES View" at bounding box center [169, 269] width 106 height 13
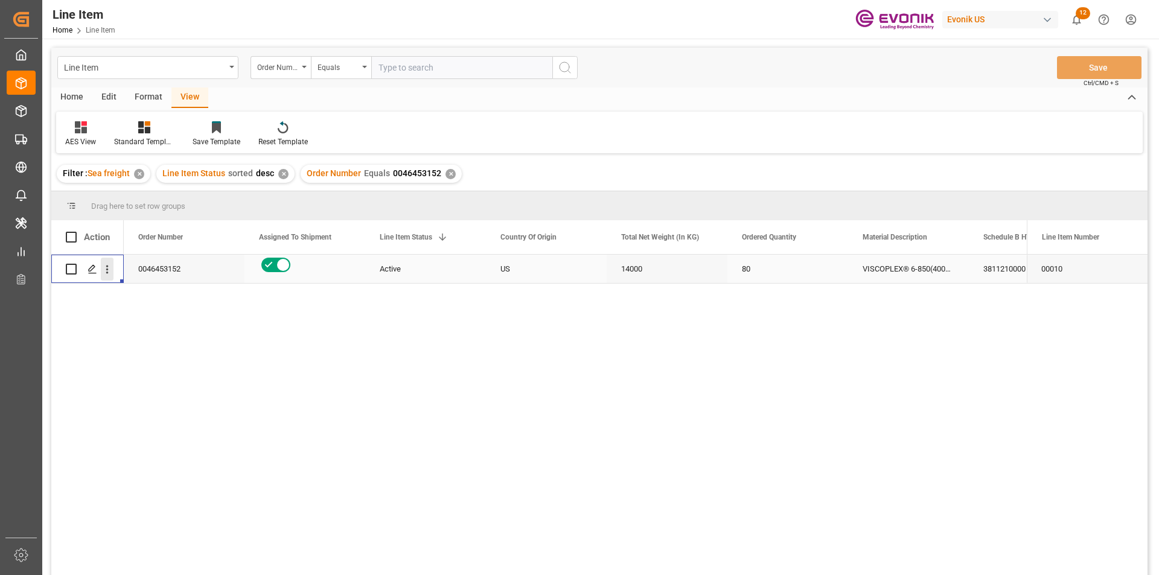
click at [108, 269] on icon "open menu" at bounding box center [107, 269] width 13 height 13
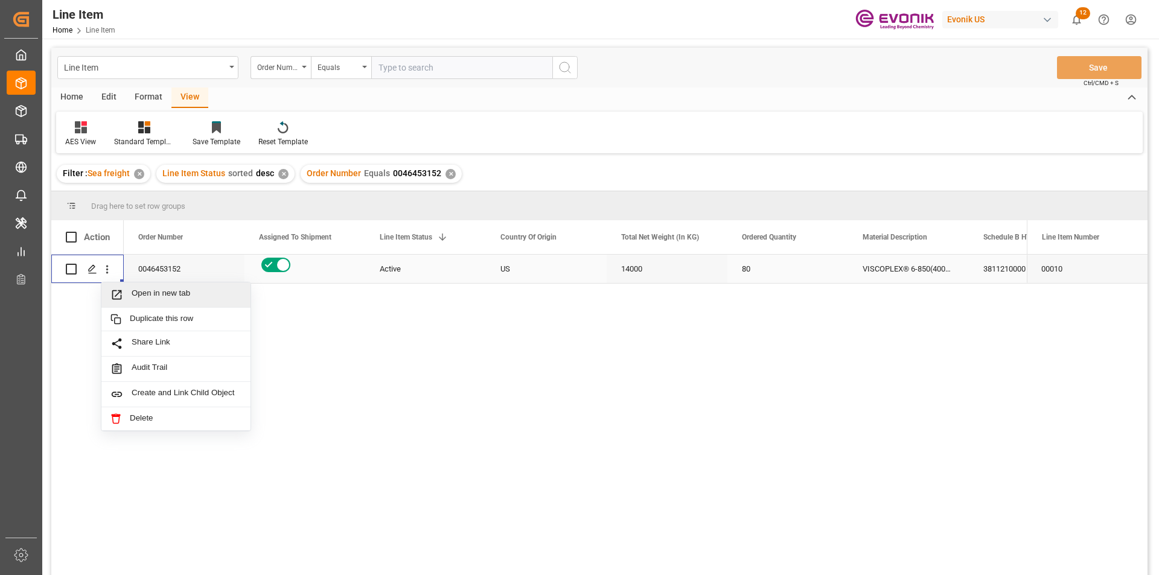
click at [127, 294] on span "Press SPACE to select this row." at bounding box center [120, 294] width 21 height 13
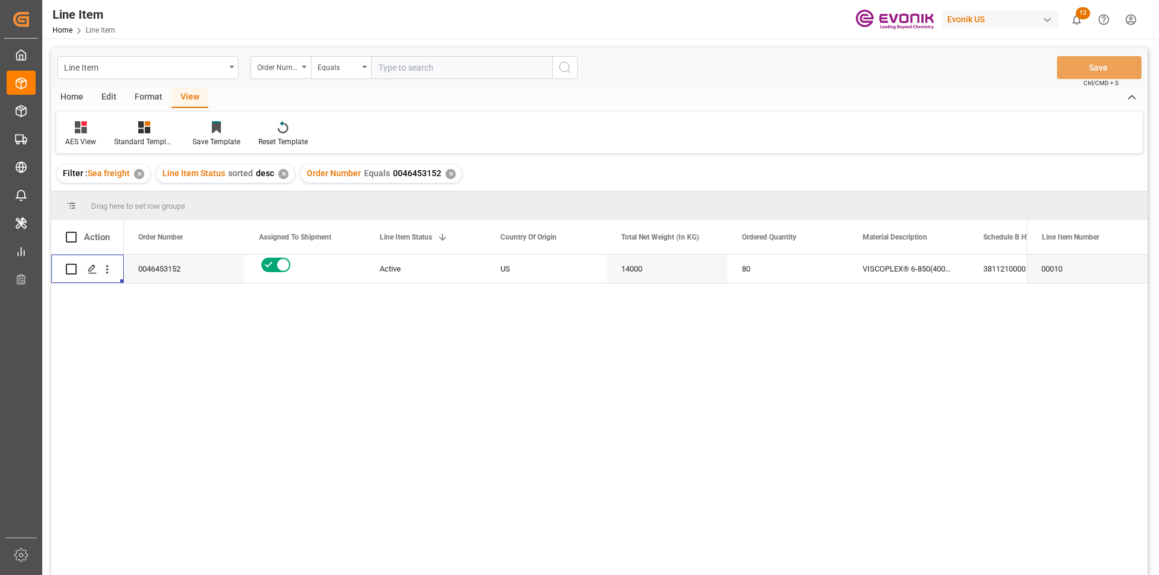
click at [398, 70] on input "text" at bounding box center [461, 67] width 181 height 23
paste input "2007133949"
type input "2007133949"
click at [567, 69] on icon "search button" at bounding box center [565, 67] width 14 height 14
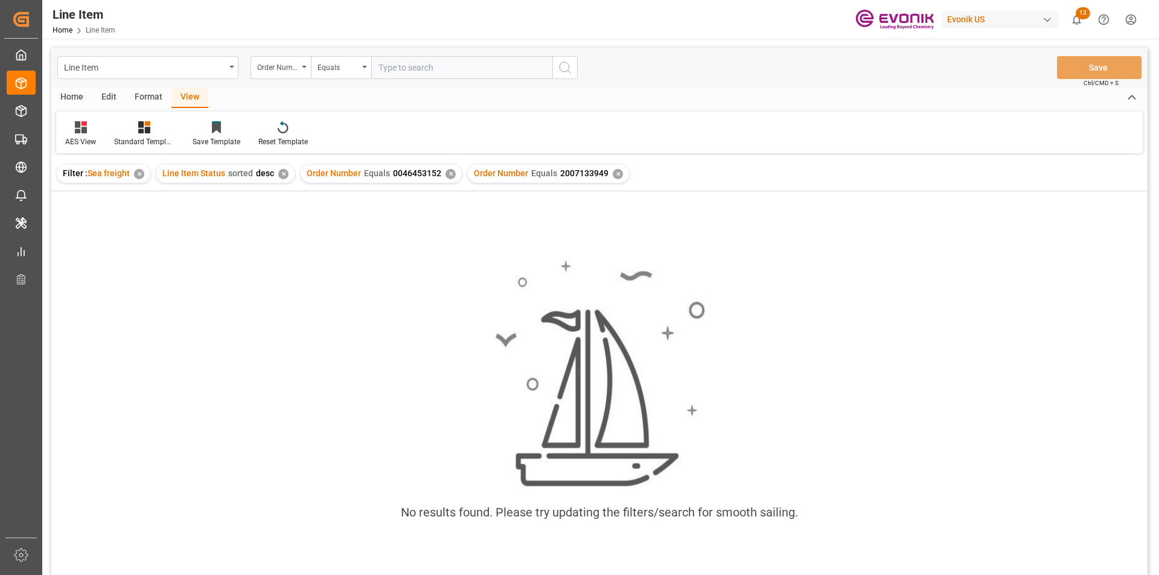
click at [445, 176] on div "✕" at bounding box center [450, 174] width 10 height 10
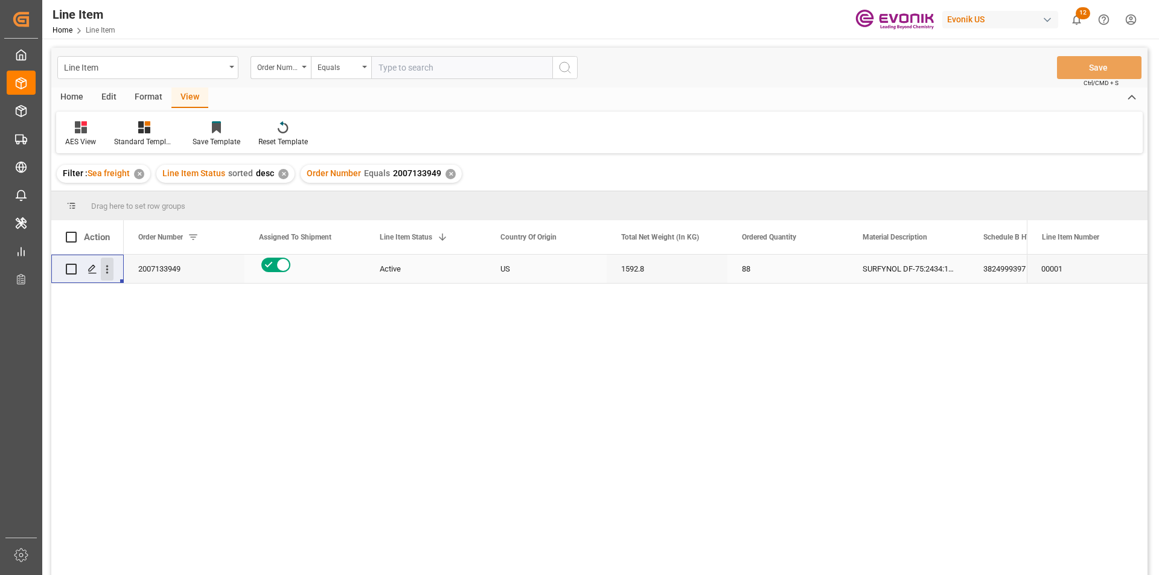
click at [106, 271] on icon "open menu" at bounding box center [107, 269] width 13 height 13
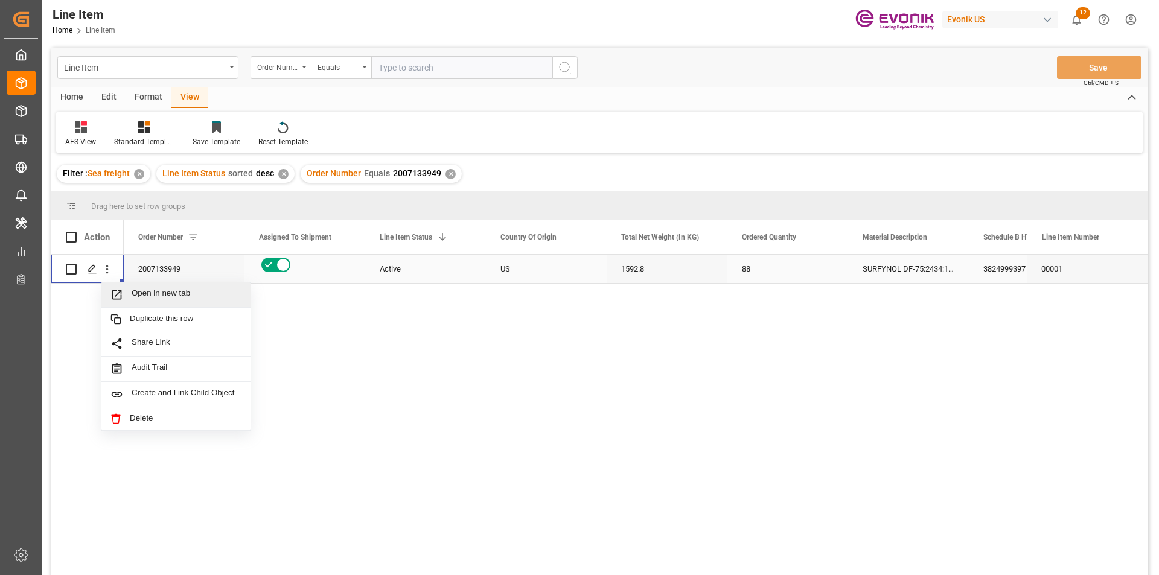
click at [124, 290] on span "Press SPACE to select this row." at bounding box center [120, 294] width 21 height 13
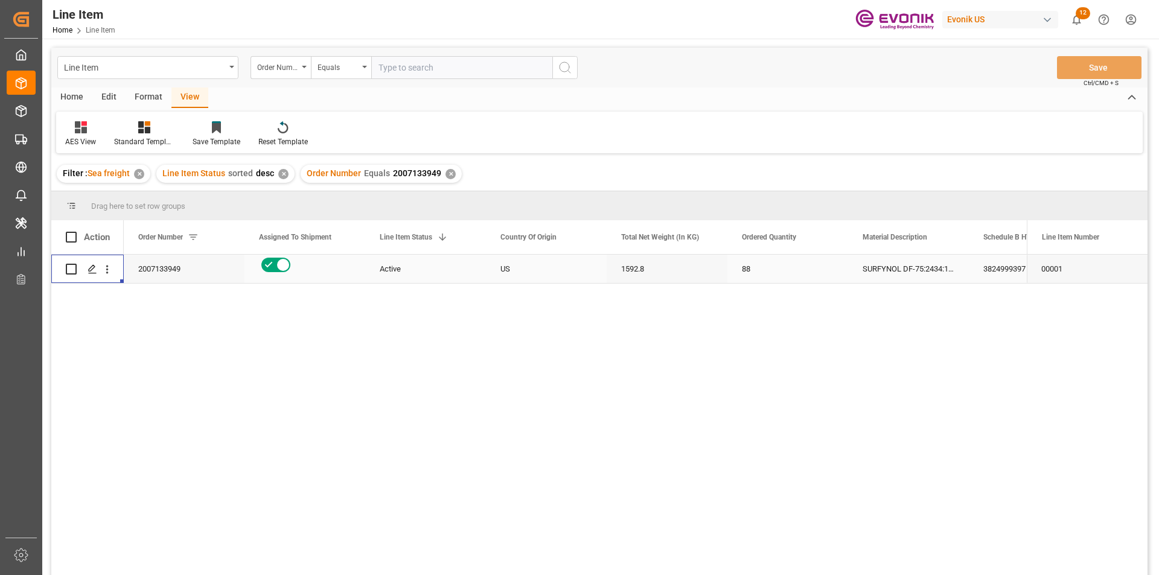
click at [658, 271] on div "1592.8" at bounding box center [667, 269] width 121 height 28
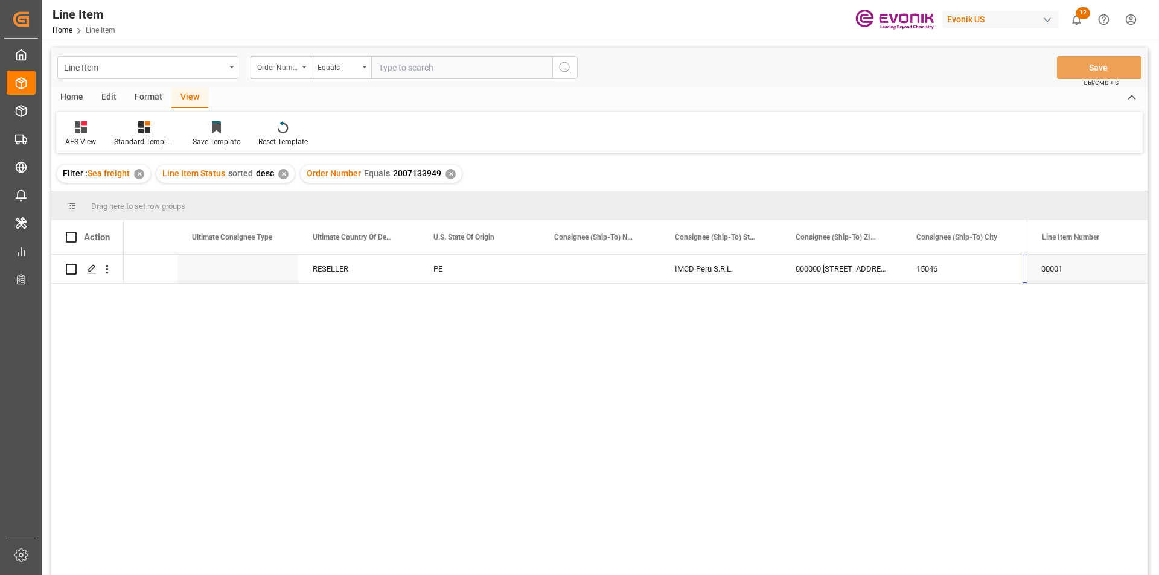
scroll to position [0, 1390]
click at [415, 65] on input "text" at bounding box center [461, 67] width 181 height 23
click at [433, 66] on input "text" at bounding box center [461, 67] width 181 height 23
paste input "0046462141"
type input "0046462141"
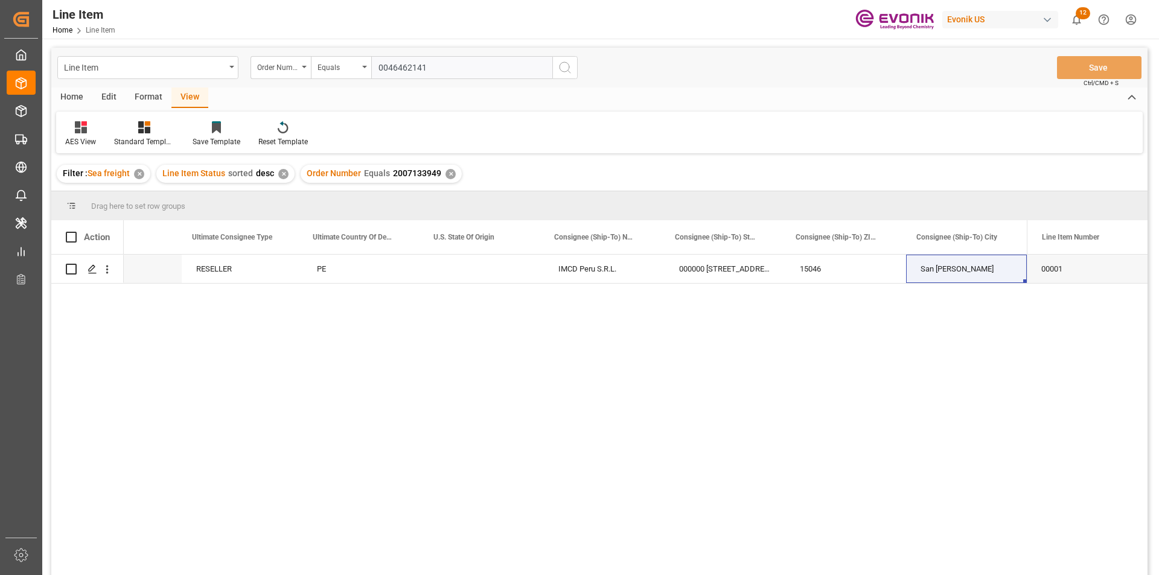
click at [567, 68] on icon "search button" at bounding box center [565, 67] width 14 height 14
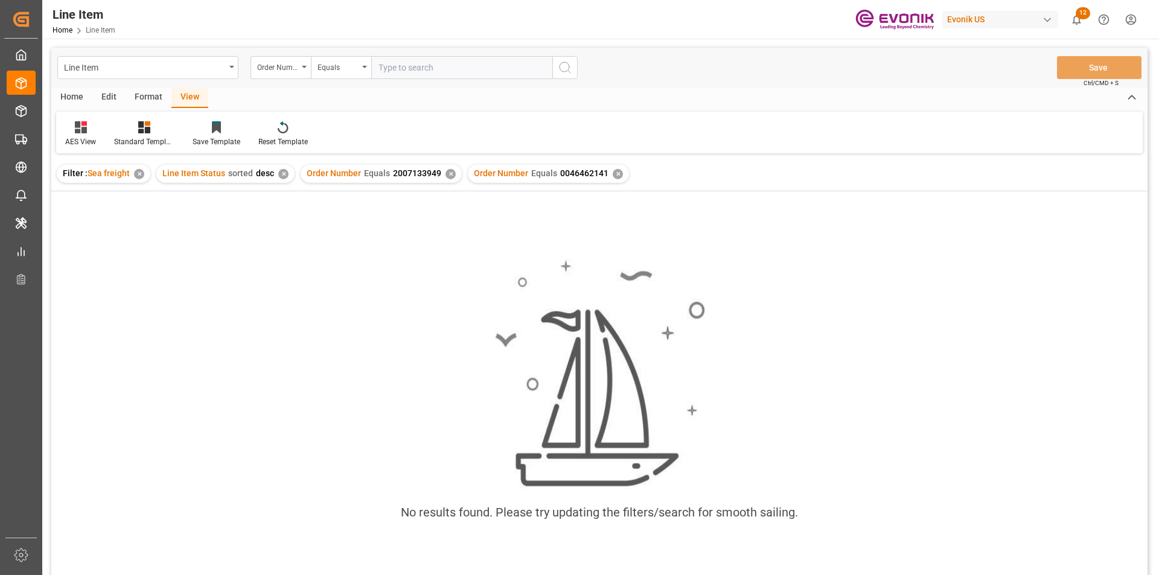
click at [445, 171] on div "✕" at bounding box center [450, 174] width 10 height 10
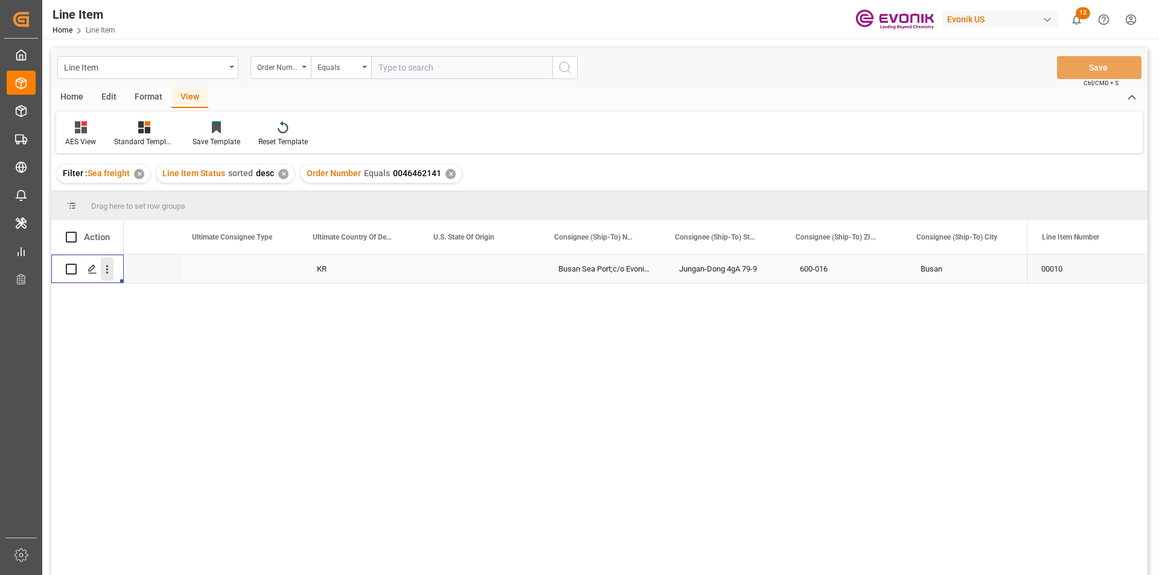
click at [106, 274] on icon "open menu" at bounding box center [107, 269] width 13 height 13
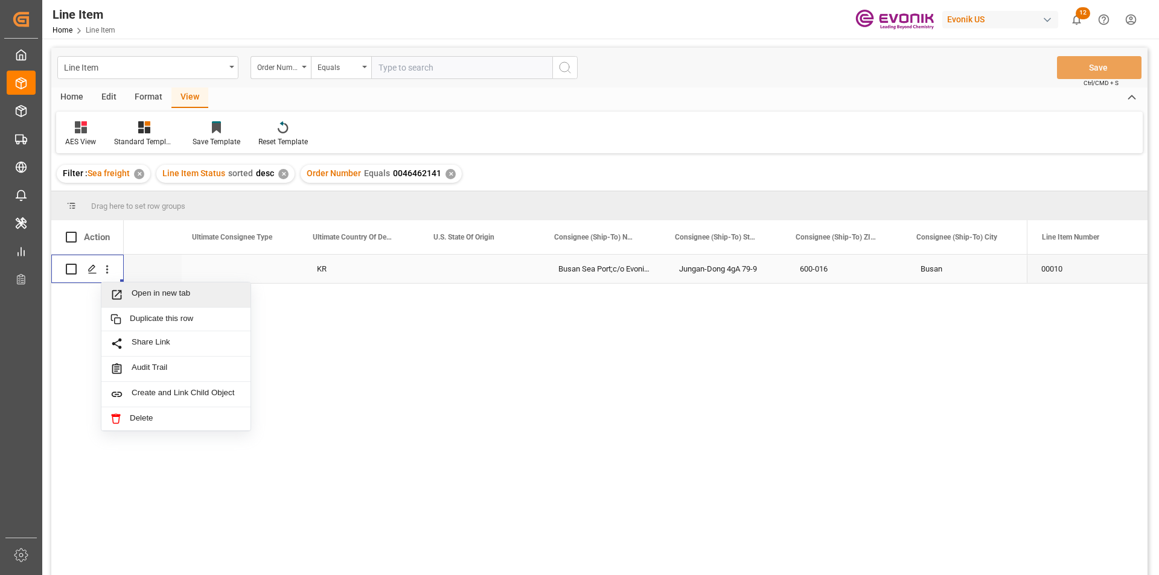
click at [129, 295] on span "Press SPACE to select this row." at bounding box center [120, 294] width 21 height 13
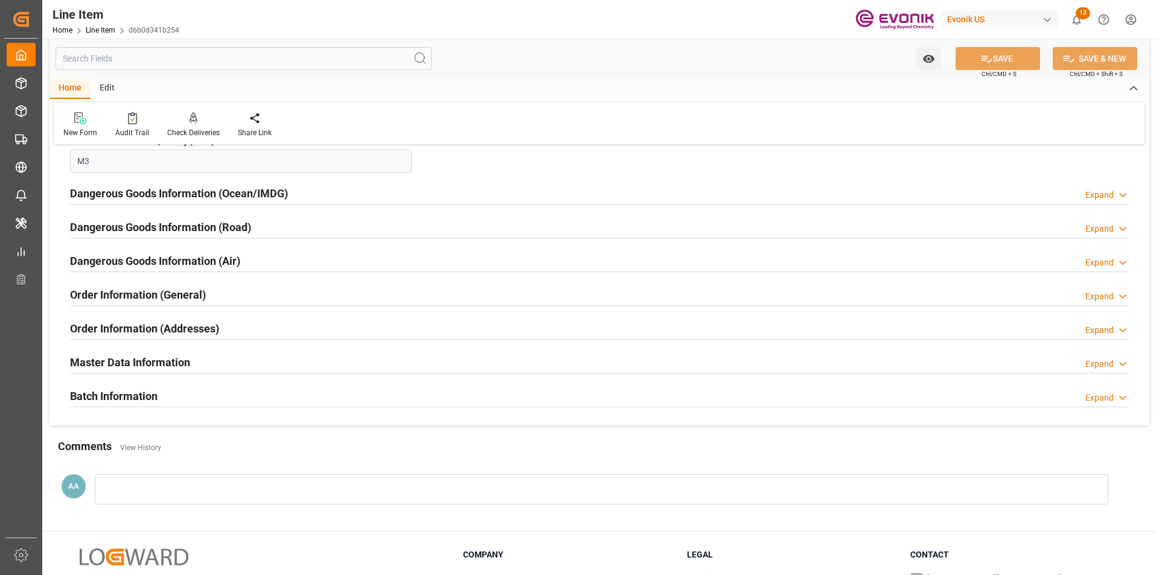
scroll to position [1388, 0]
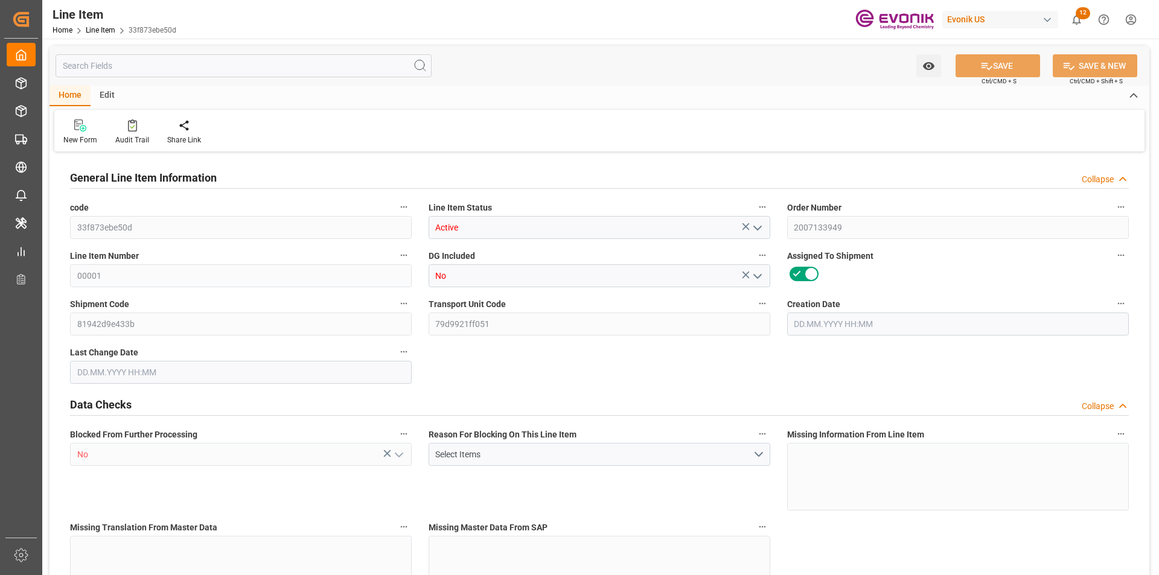
type input "4"
type input "1770.56"
type input "1592.8"
type input "3.7159"
type input "88"
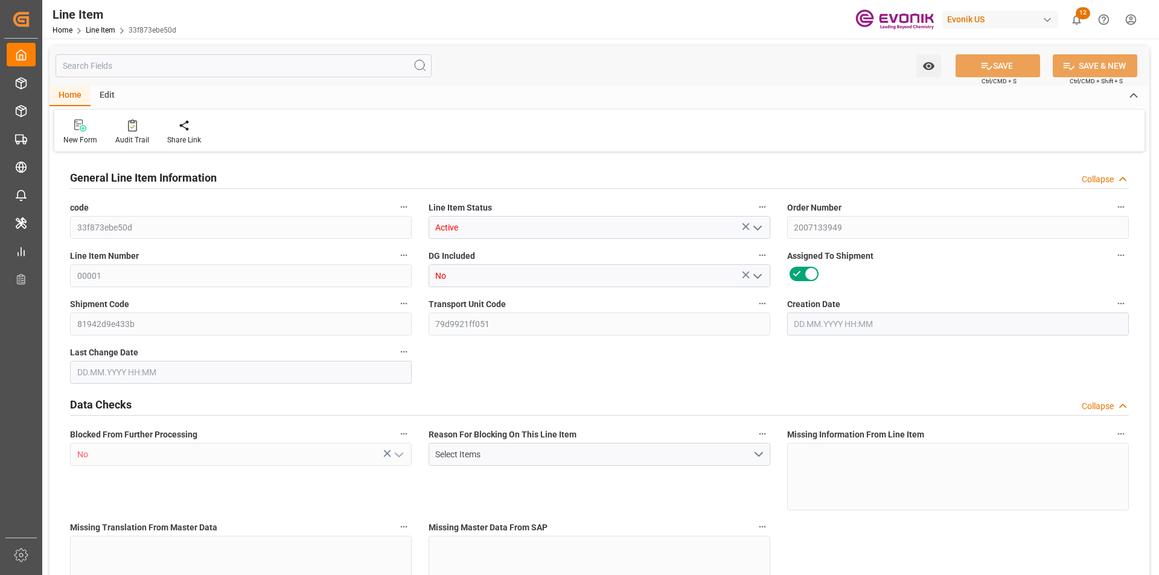
type input "300"
type input "88"
type input "1770.56"
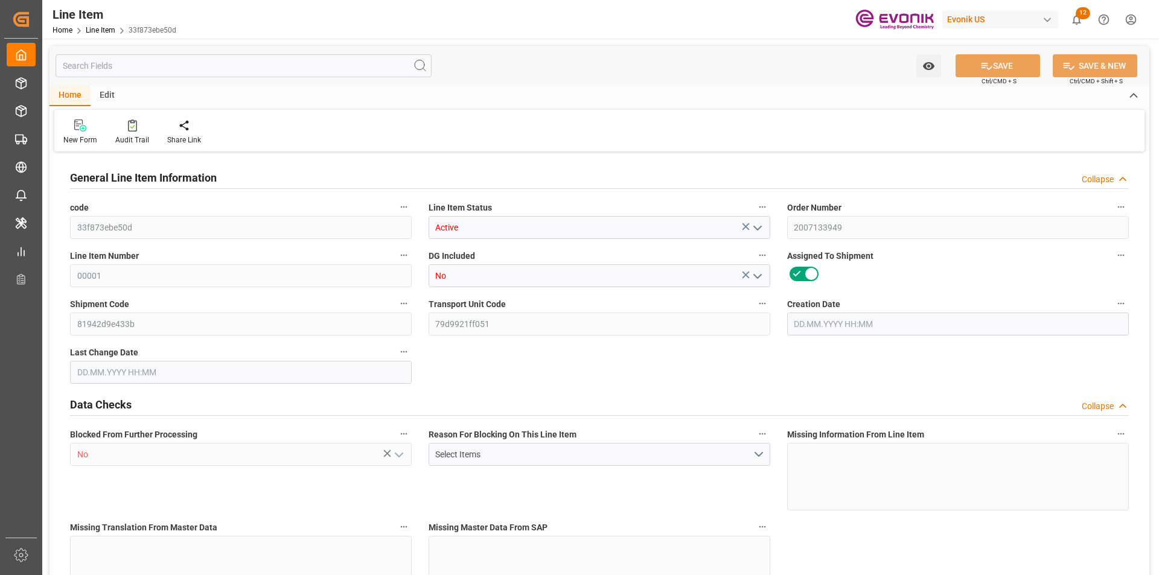
type input "1870.56"
type input "1592.8"
type input "3.7159"
type input "3715.888"
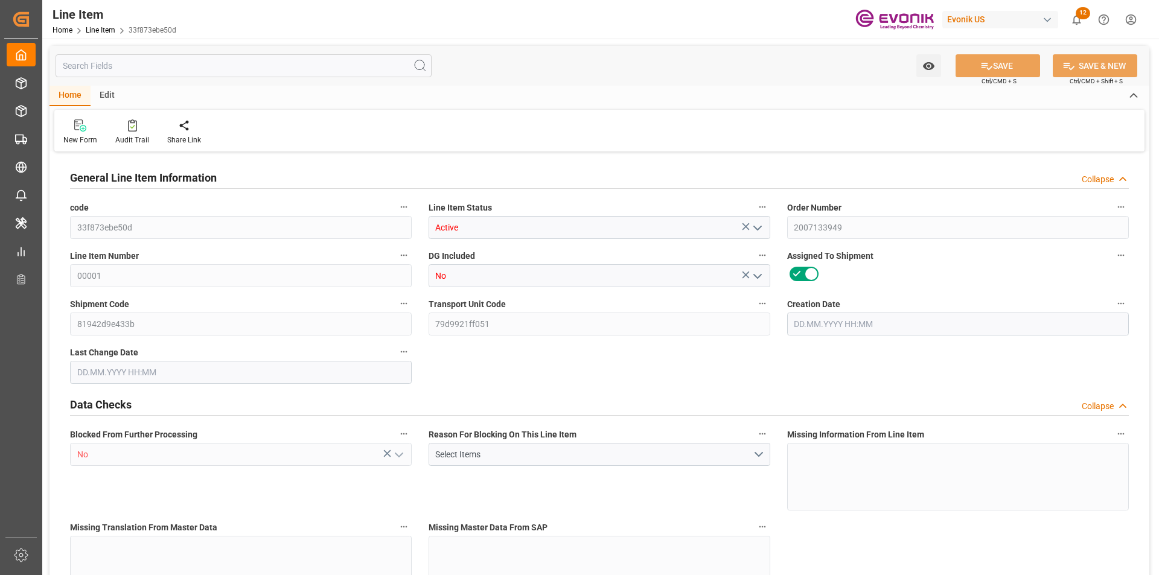
type input "0"
type input "[DATE] 16:35"
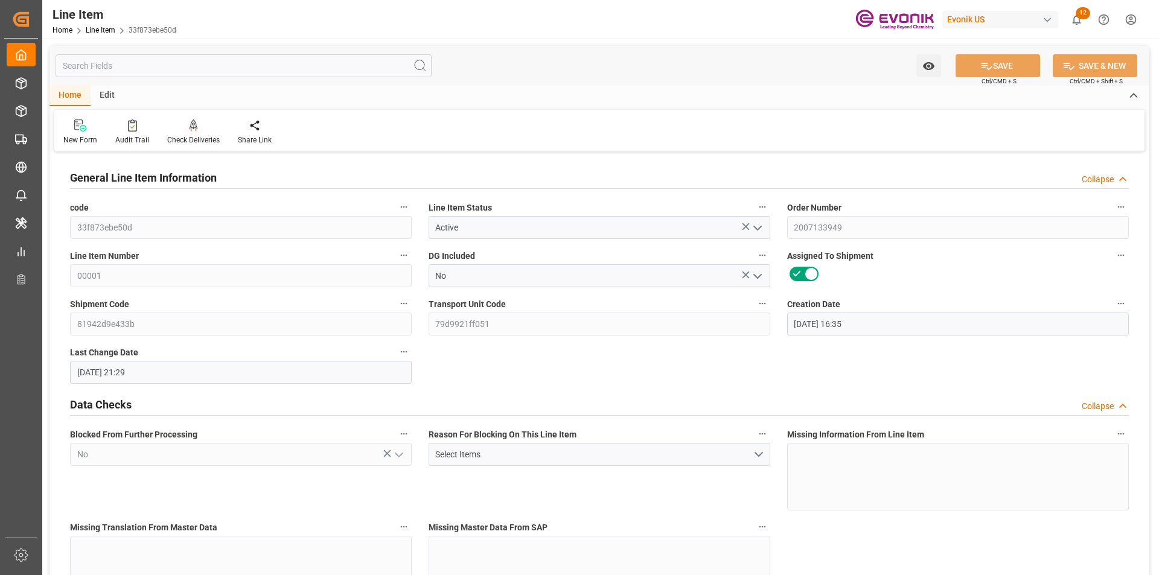
type input "[DATE] 21:29"
type input "[DATE]"
click at [203, 65] on input "text" at bounding box center [244, 65] width 376 height 23
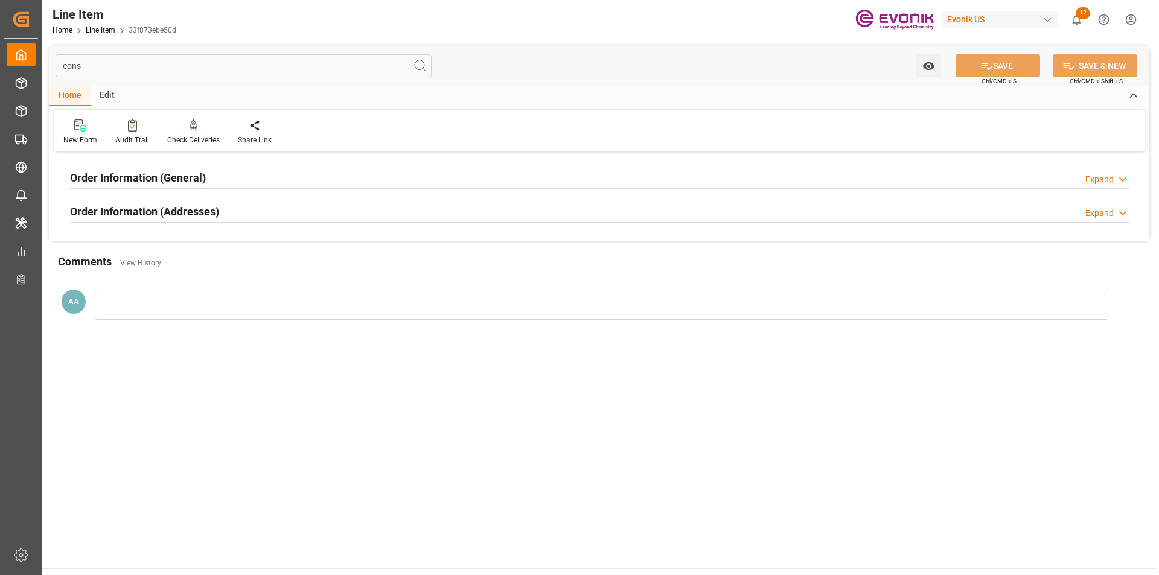
type input "cons"
click at [187, 179] on h2 "Order Information (General)" at bounding box center [138, 178] width 136 height 16
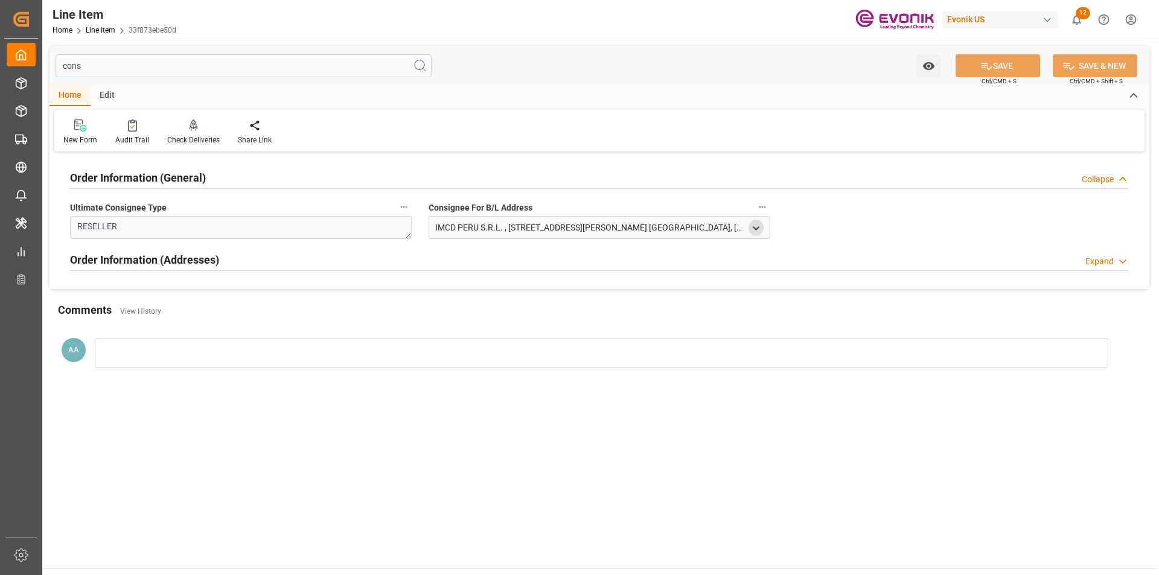
click at [762, 231] on div "open menu" at bounding box center [755, 228] width 15 height 16
click at [757, 229] on polyline "open menu" at bounding box center [755, 228] width 5 height 2
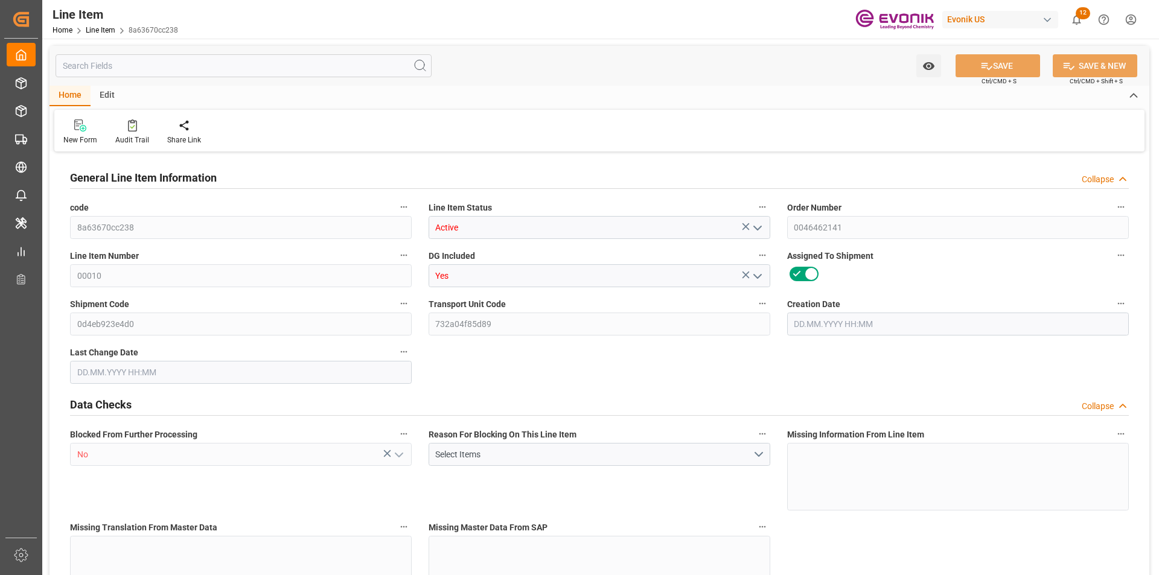
type input "20"
type input "16310.58"
type input "15107.82"
type input "25.557"
type input "78"
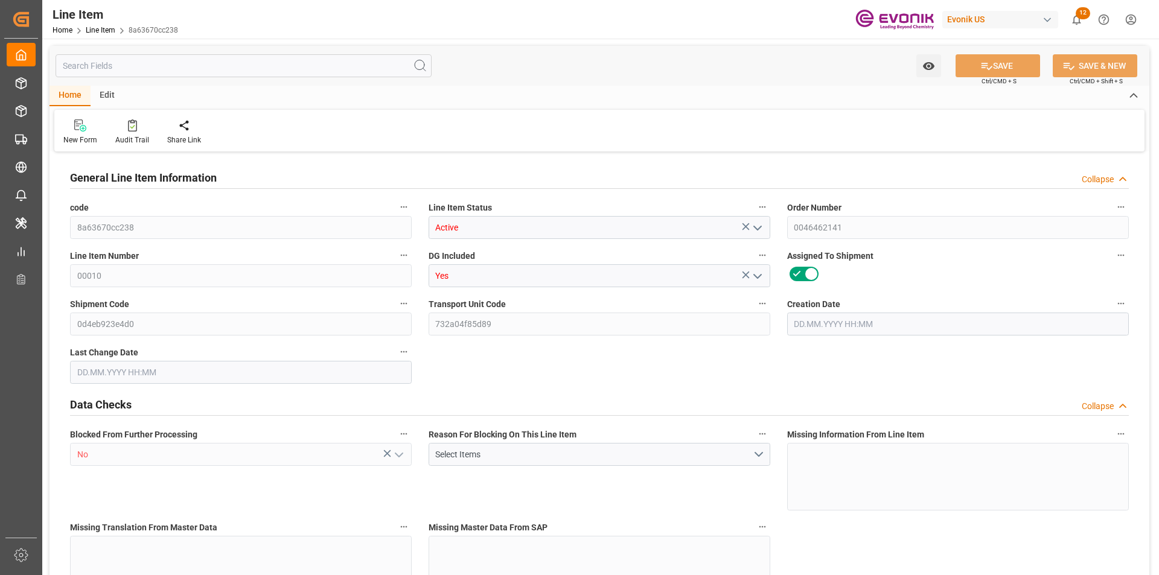
type input "80977.92"
type input "78"
type input "16310.58"
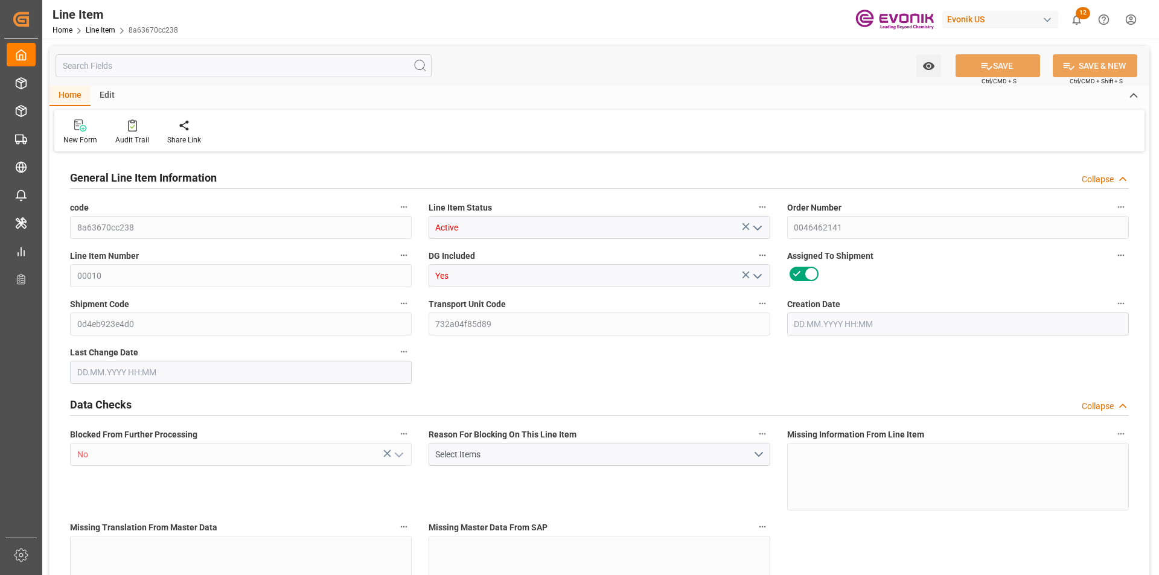
type input "16810.58"
type input "15107.82"
type input "25.557"
type input "25557.012"
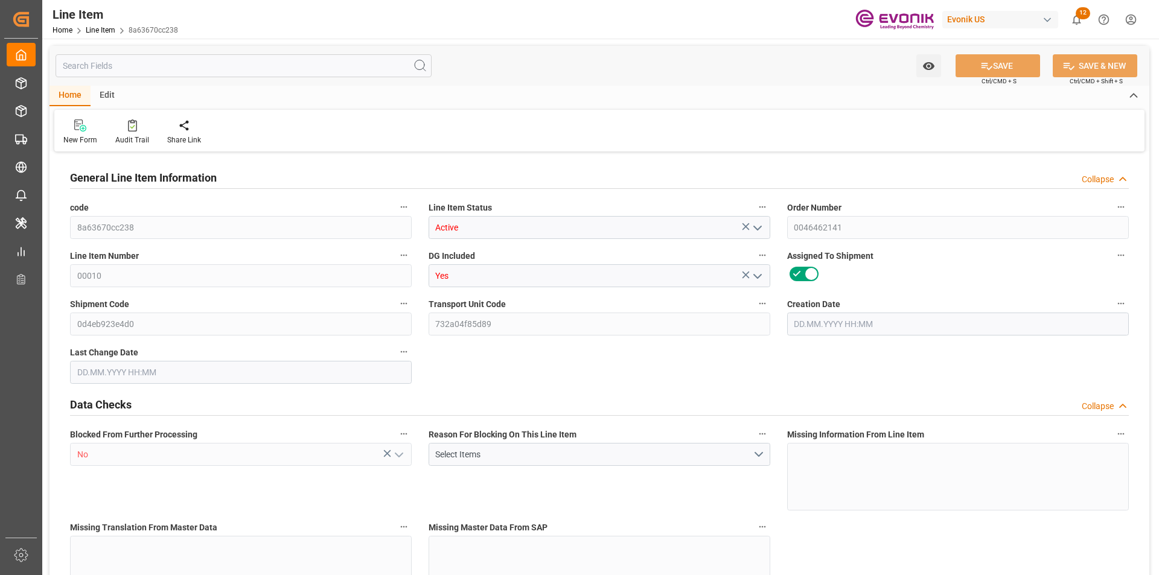
type input "78"
type input "16310.58"
type input "15107.82"
type input "25.557"
type input "[DATE] 16:30"
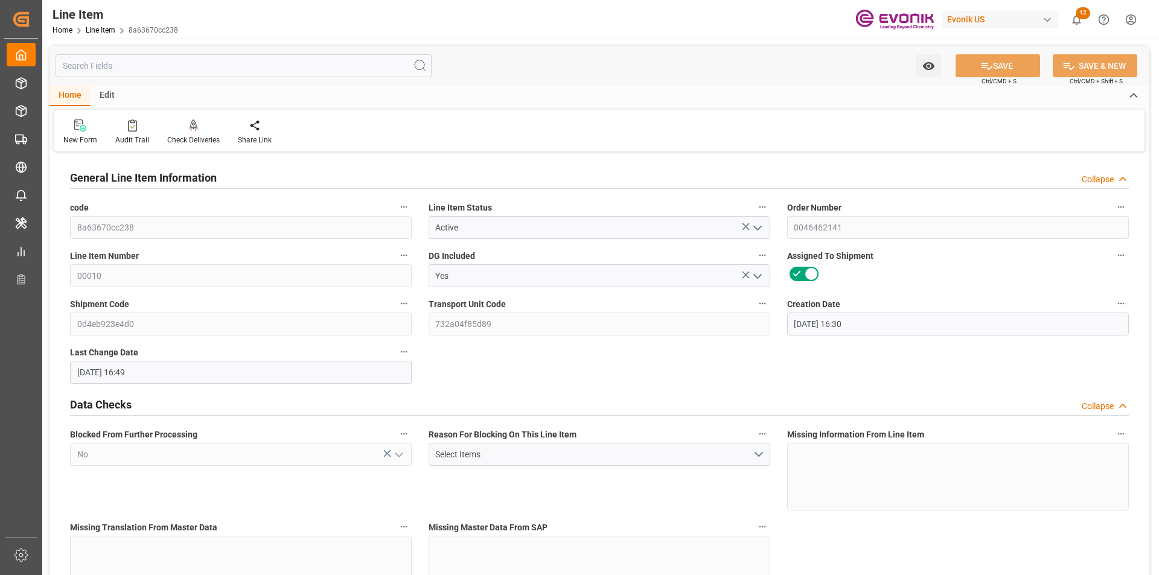
type input "25.08.2025 16:49"
type input "20.10.2025"
type input "03.09.2025"
click at [186, 69] on input "text" at bounding box center [244, 65] width 376 height 23
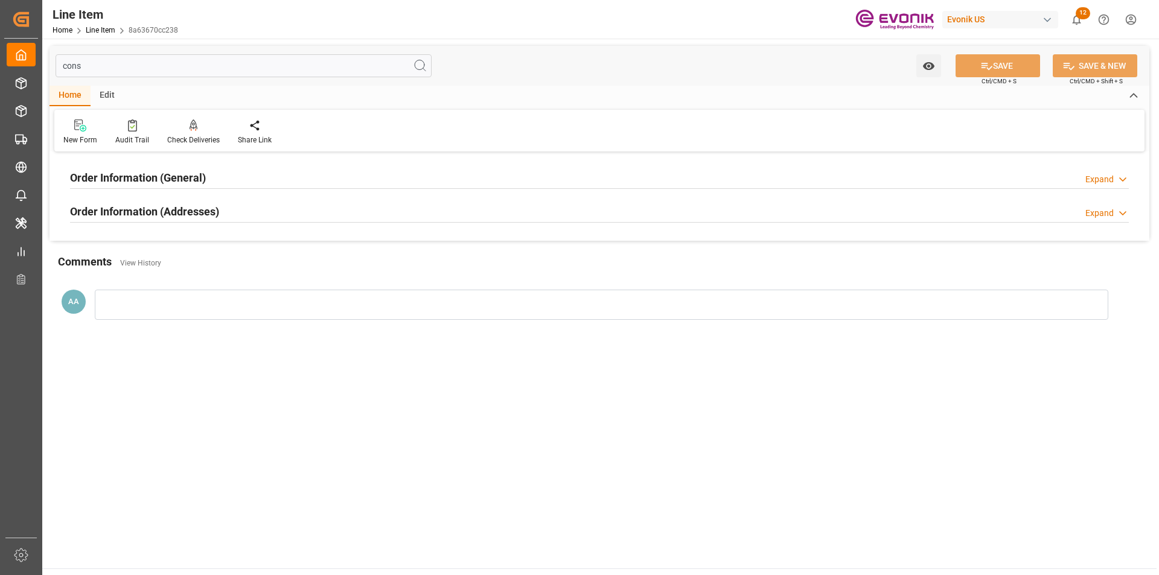
type input "cons"
click at [200, 173] on h2 "Order Information (General)" at bounding box center [138, 178] width 136 height 16
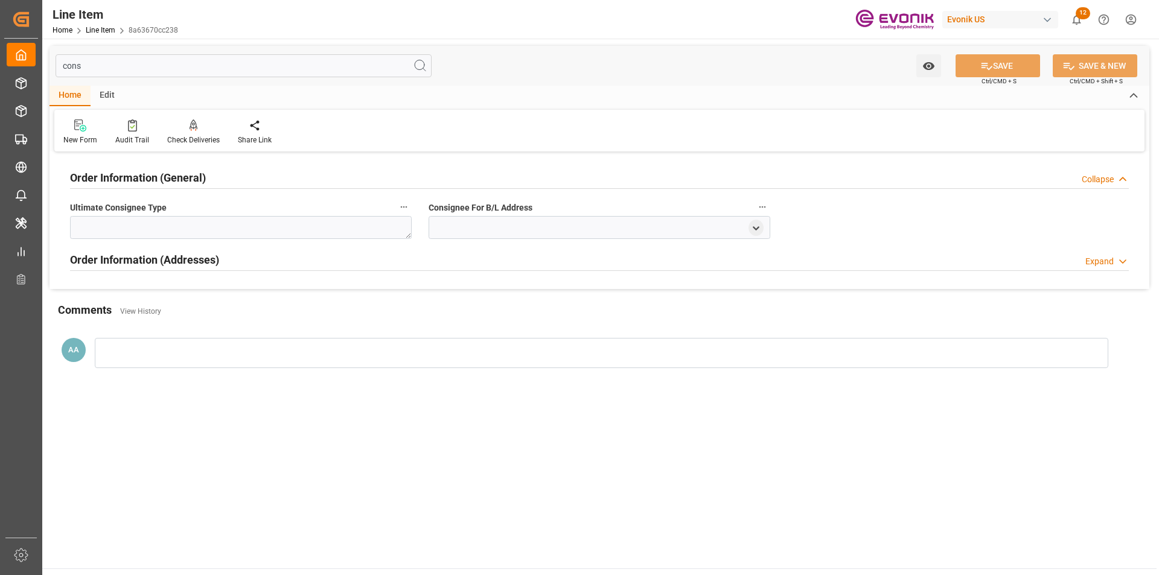
click at [183, 179] on h2 "Order Information (General)" at bounding box center [138, 178] width 136 height 16
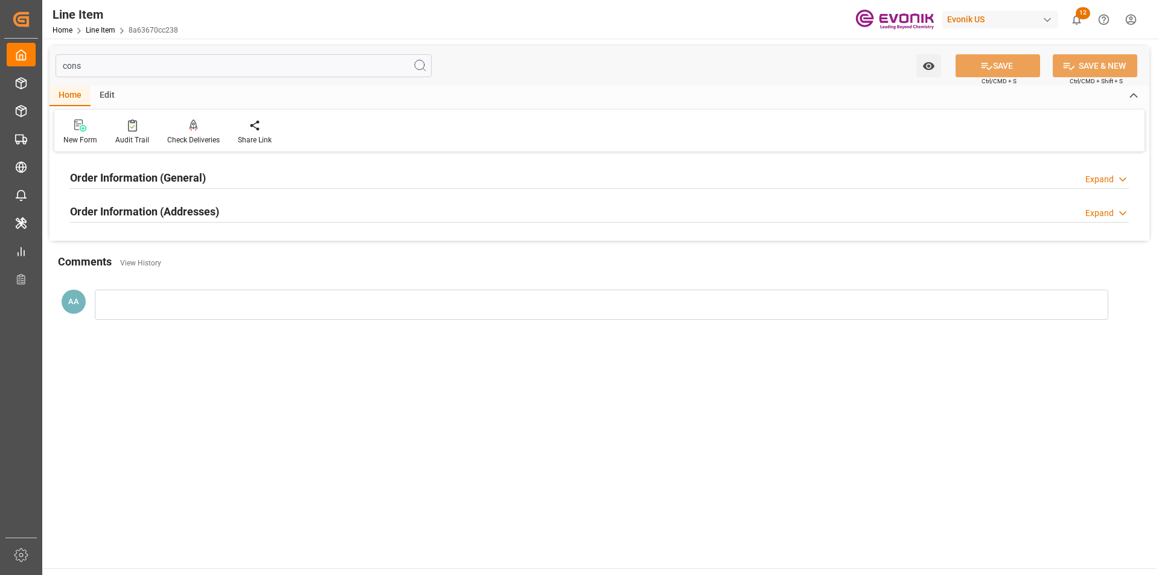
click at [208, 214] on h2 "Order Information (Addresses)" at bounding box center [144, 211] width 149 height 16
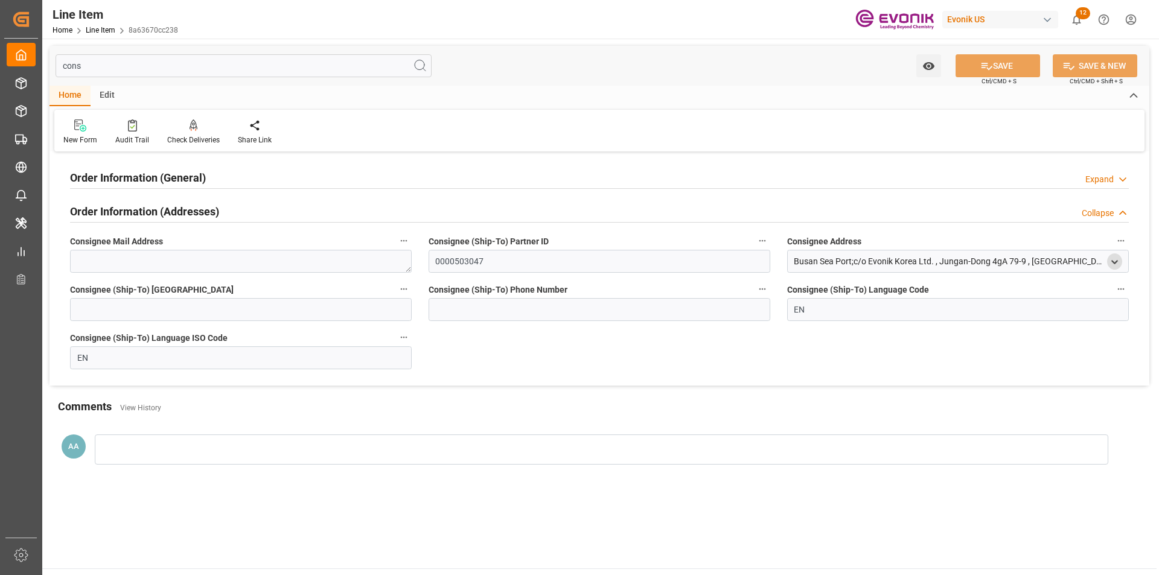
click at [1117, 258] on icon "open menu" at bounding box center [1114, 262] width 10 height 10
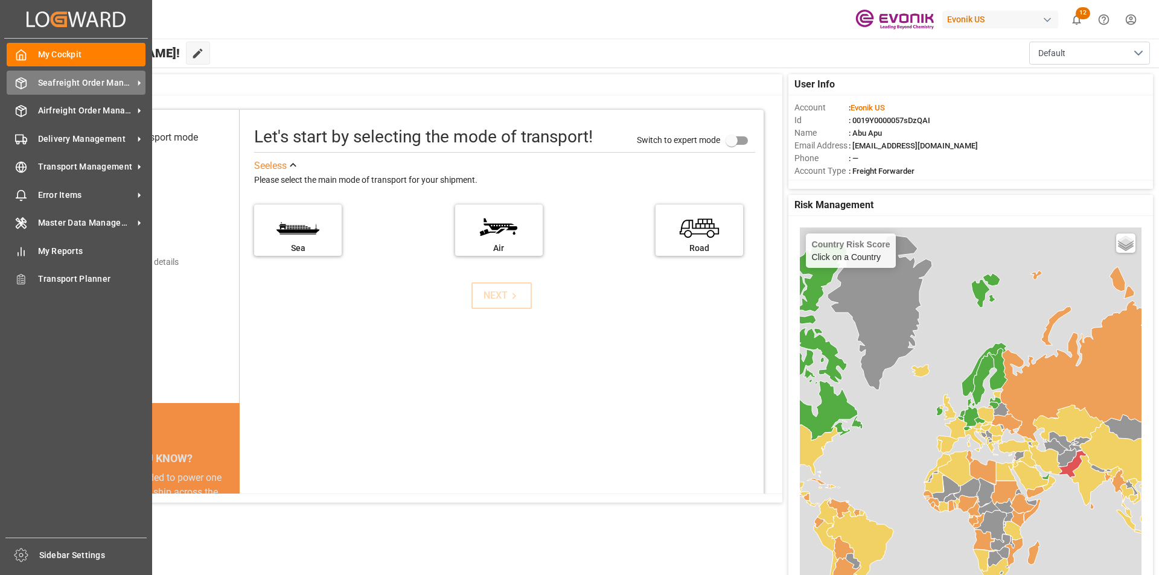
click at [25, 85] on icon at bounding box center [21, 83] width 12 height 12
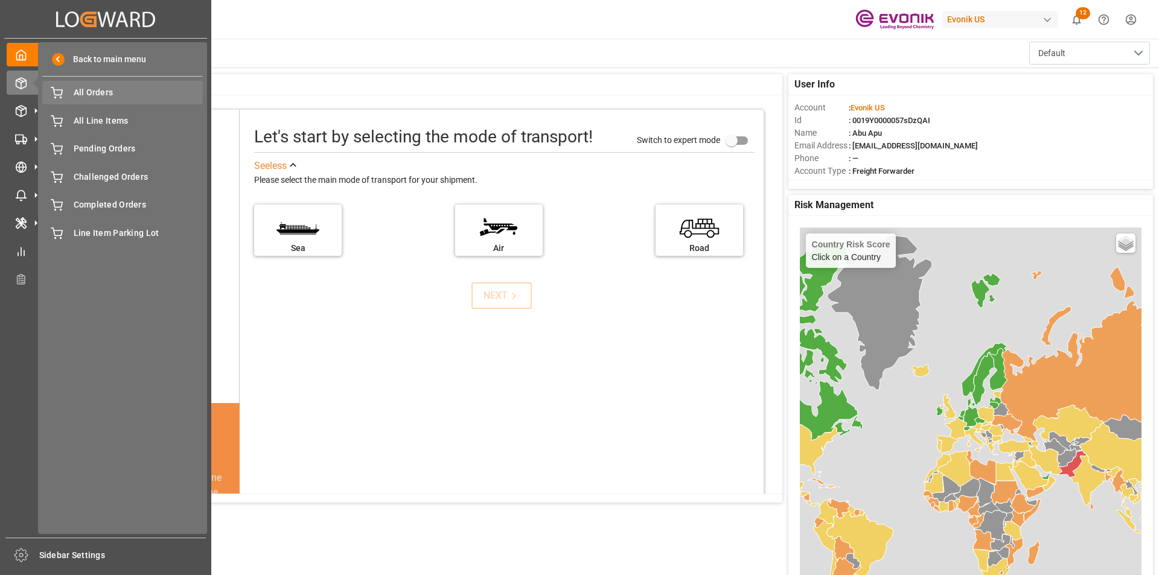
click at [81, 94] on span "All Orders" at bounding box center [139, 92] width 130 height 13
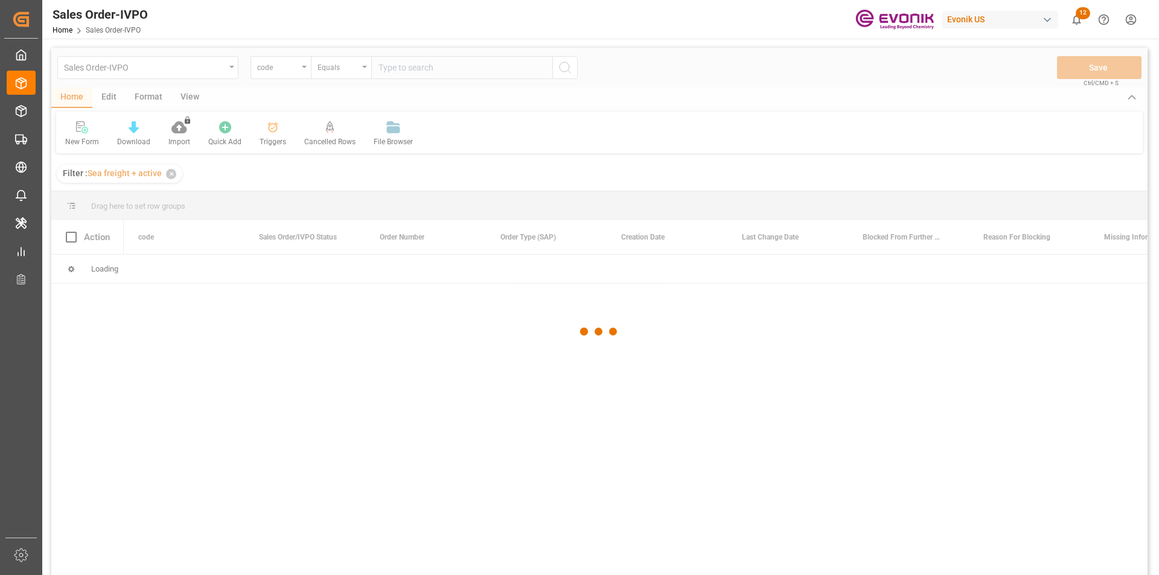
click at [303, 69] on div at bounding box center [599, 332] width 1096 height 568
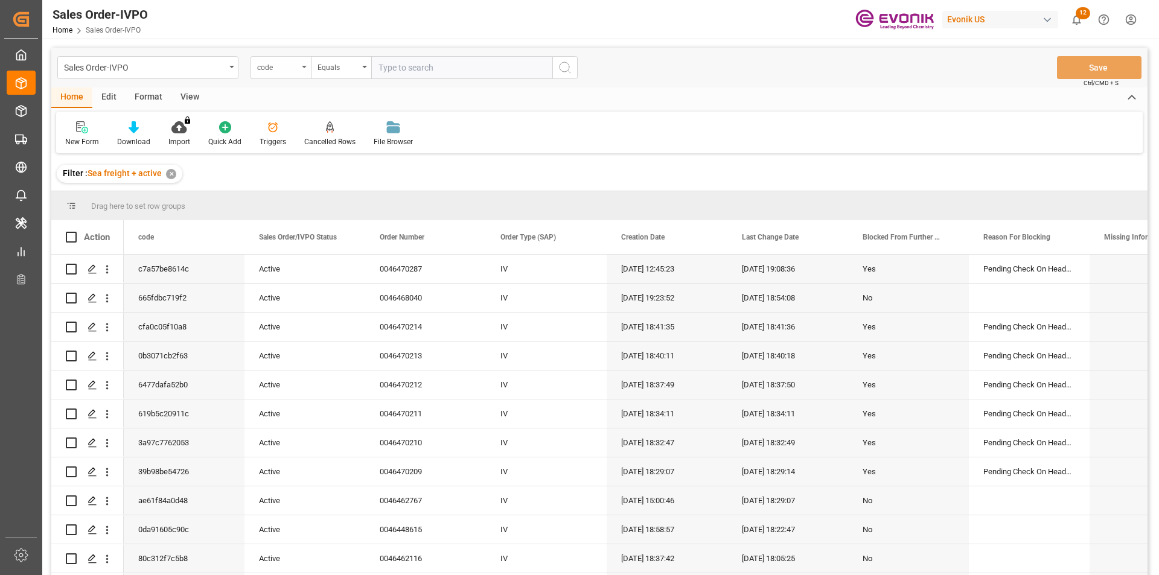
click at [302, 68] on icon "open menu" at bounding box center [304, 67] width 5 height 2
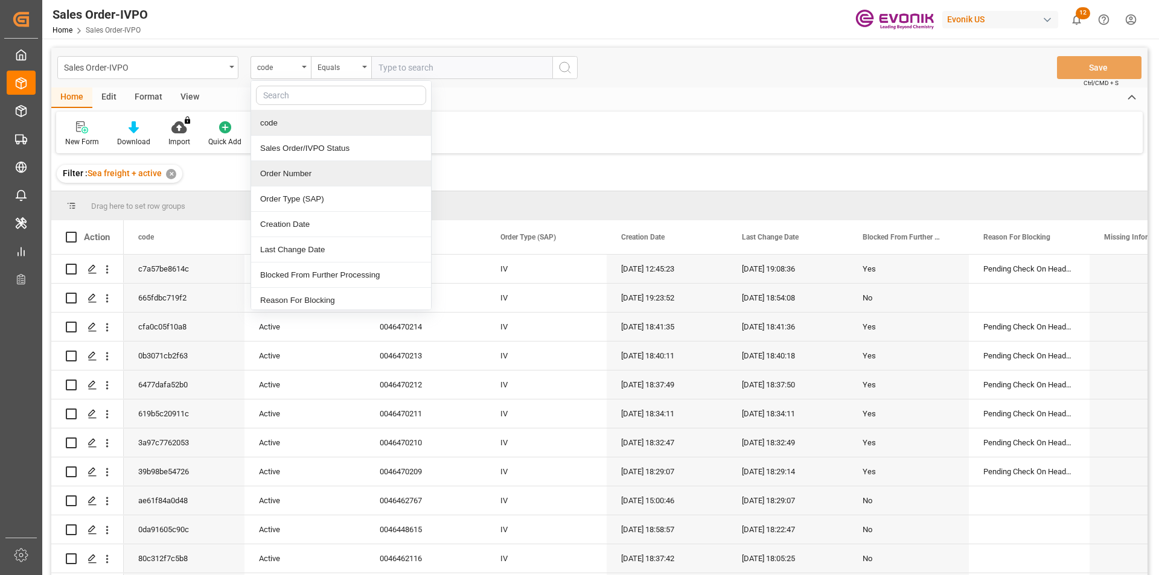
click at [280, 175] on div "Order Number" at bounding box center [341, 173] width 180 height 25
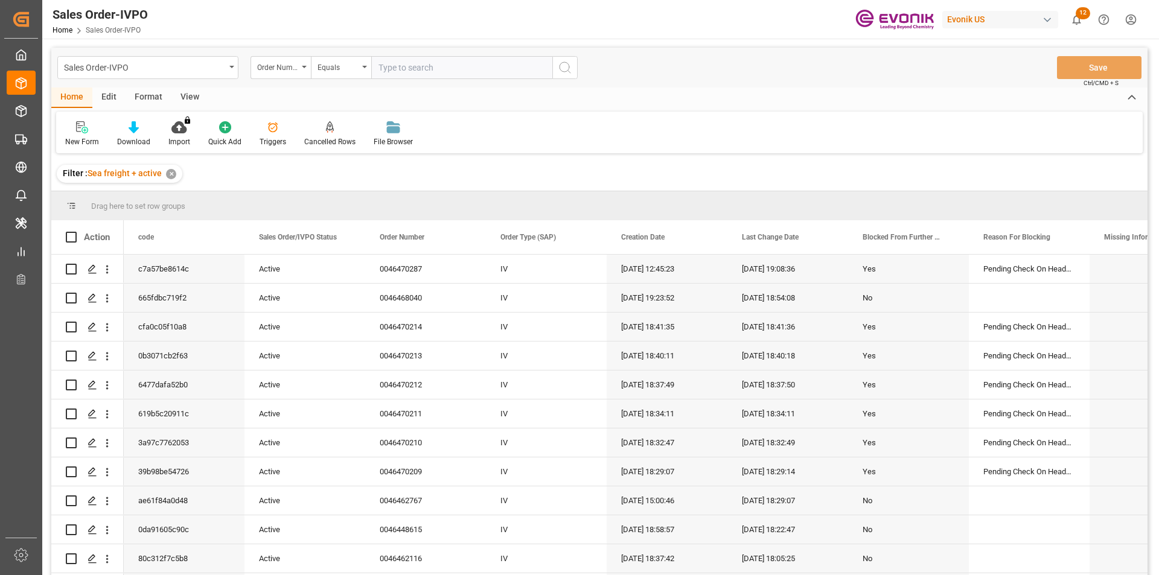
click at [394, 67] on input "text" at bounding box center [461, 67] width 181 height 23
paste input "0046462141"
type input "0046462141"
click at [565, 60] on icon "search button" at bounding box center [565, 67] width 14 height 14
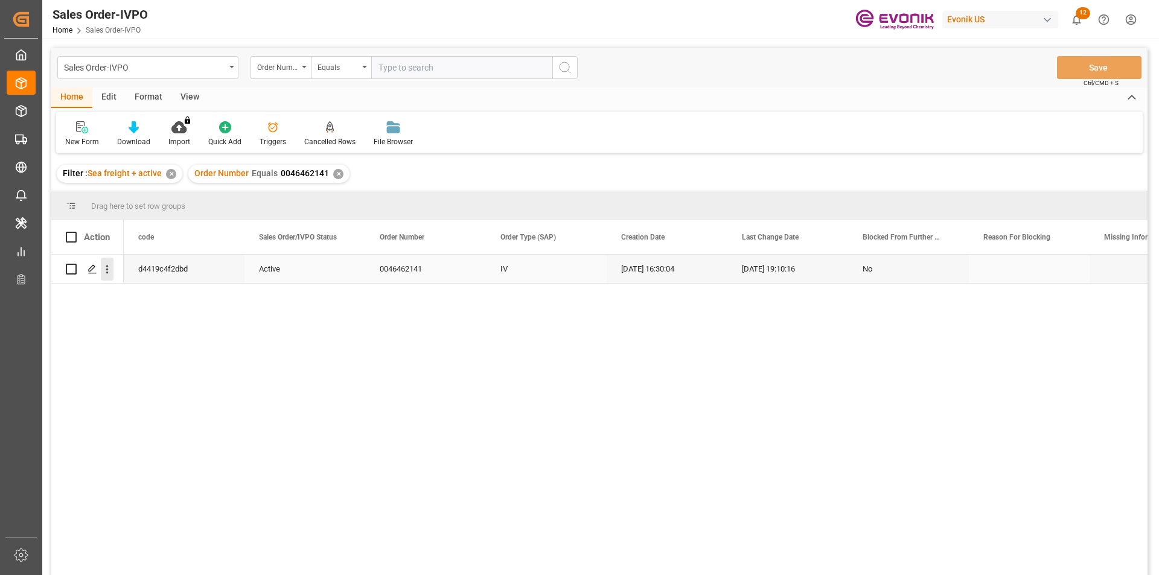
click at [110, 271] on icon "open menu" at bounding box center [107, 269] width 13 height 13
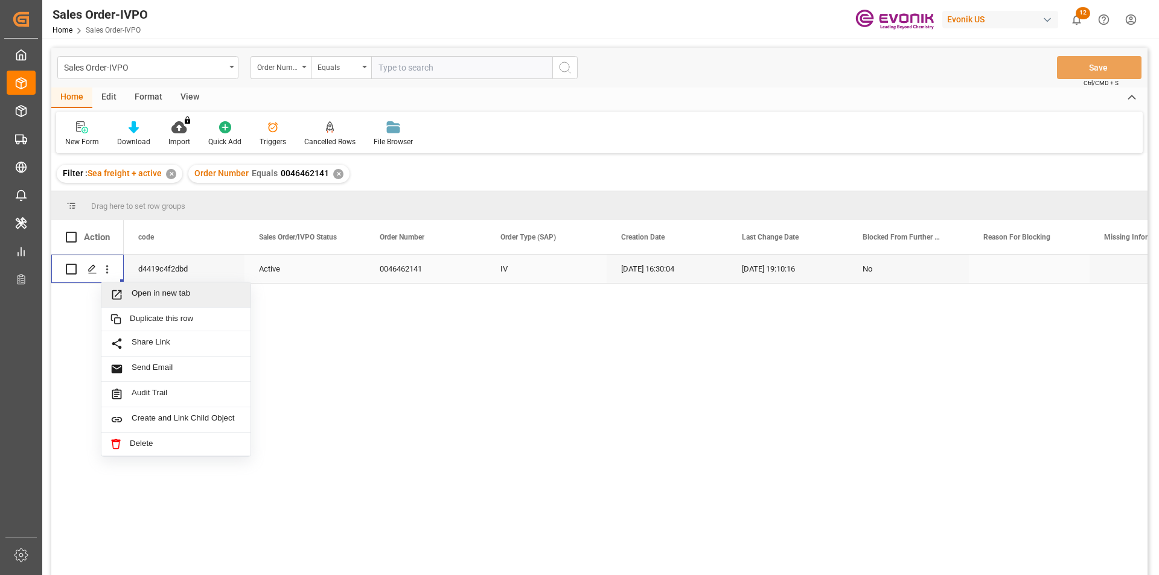
click at [133, 291] on span "Open in new tab" at bounding box center [187, 294] width 110 height 13
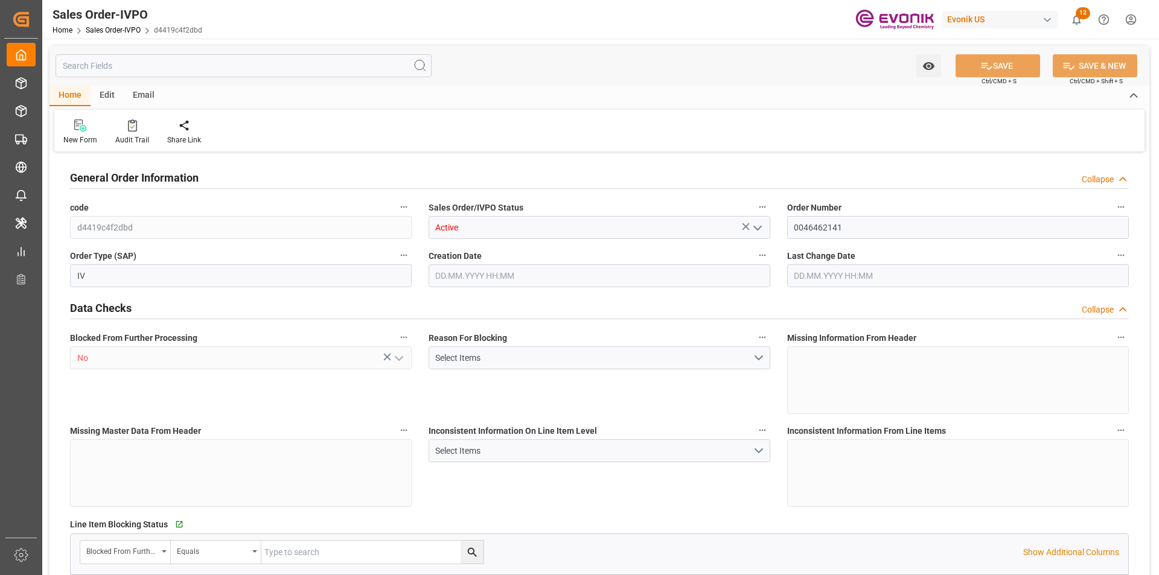
type input "KRPUS"
type input "0"
type input "1"
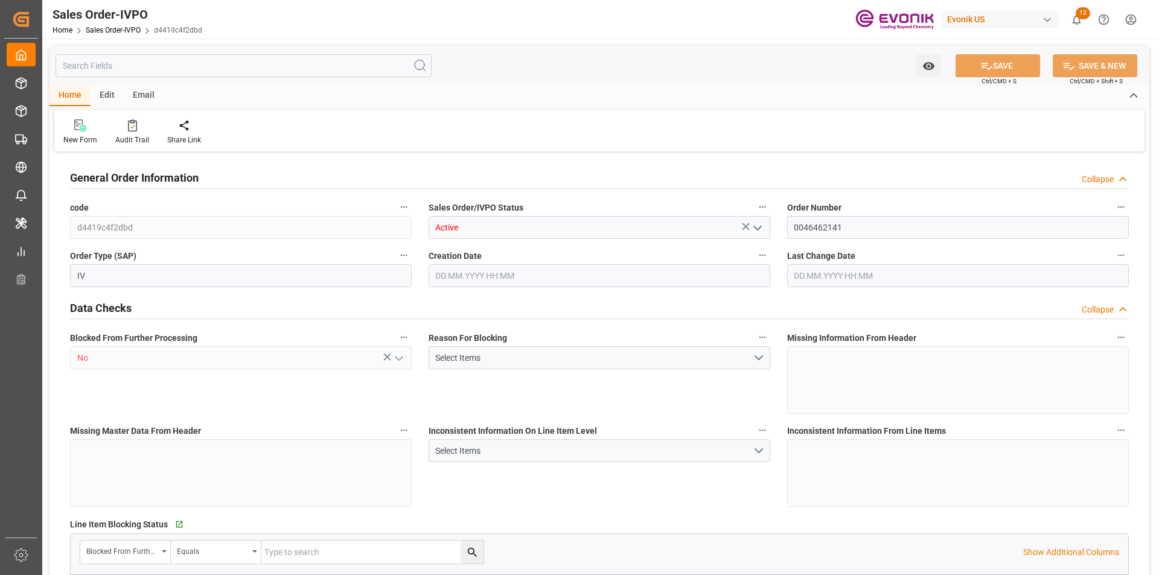
type input "16810.58"
type input "25.557"
type input "17000"
type input "30"
type input "[DATE] 16:30"
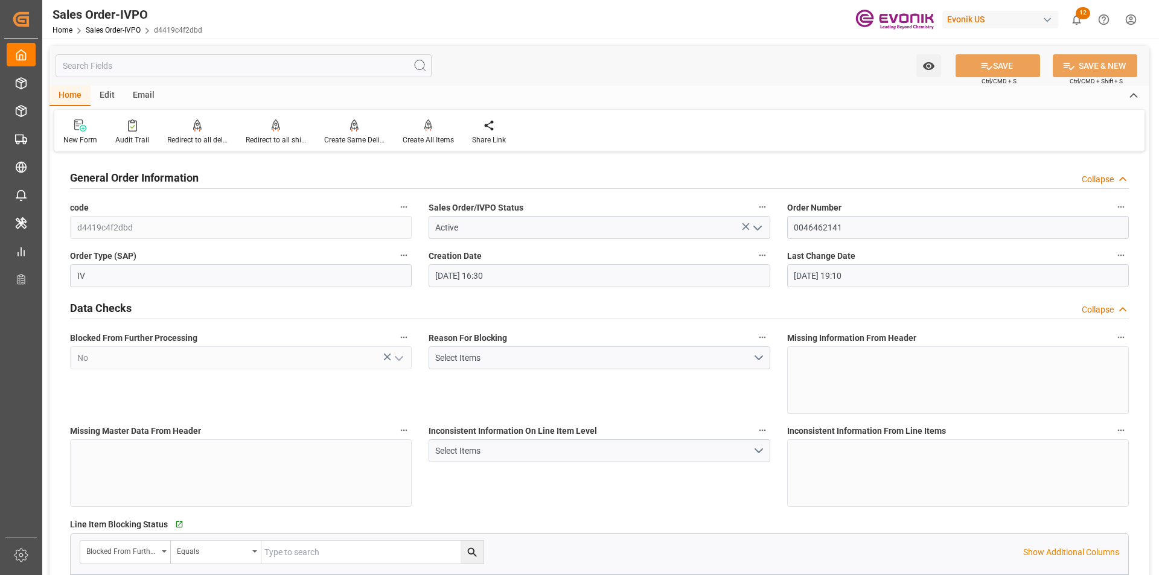
type input "[DATE] 19:10"
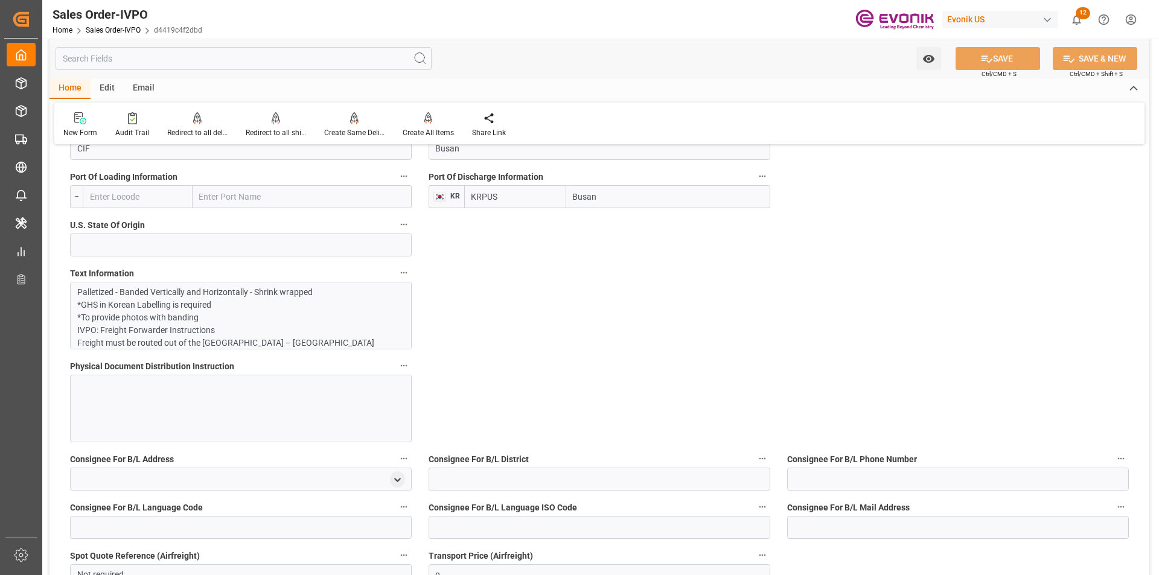
scroll to position [845, 0]
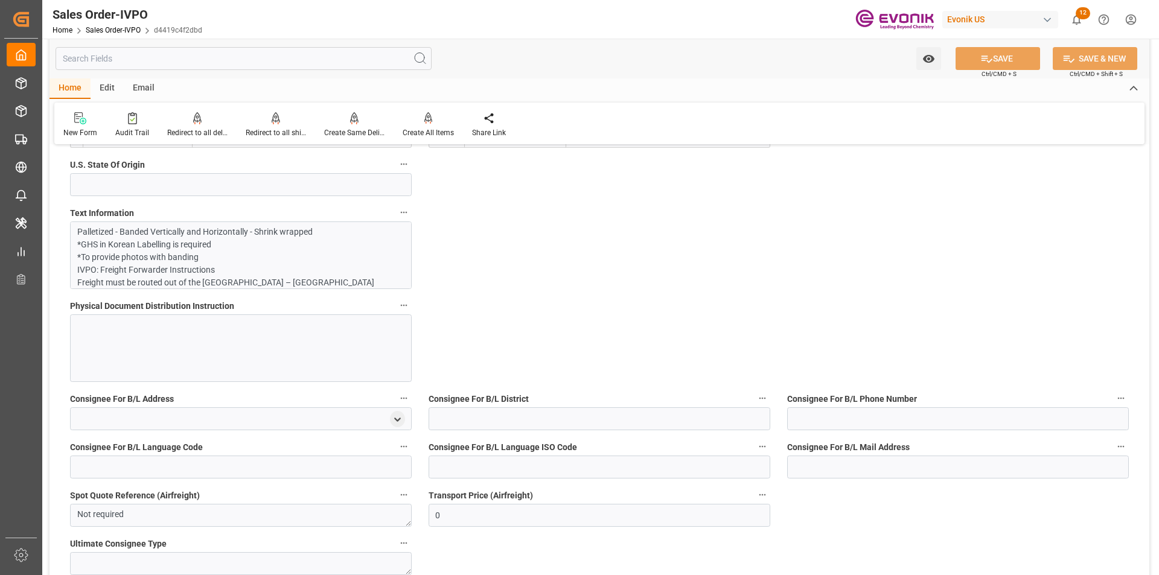
click at [279, 254] on p "Palletized - Banded Vertically and Horizontally - Shrink wrapped *GHS in Korean…" at bounding box center [236, 530] width 318 height 608
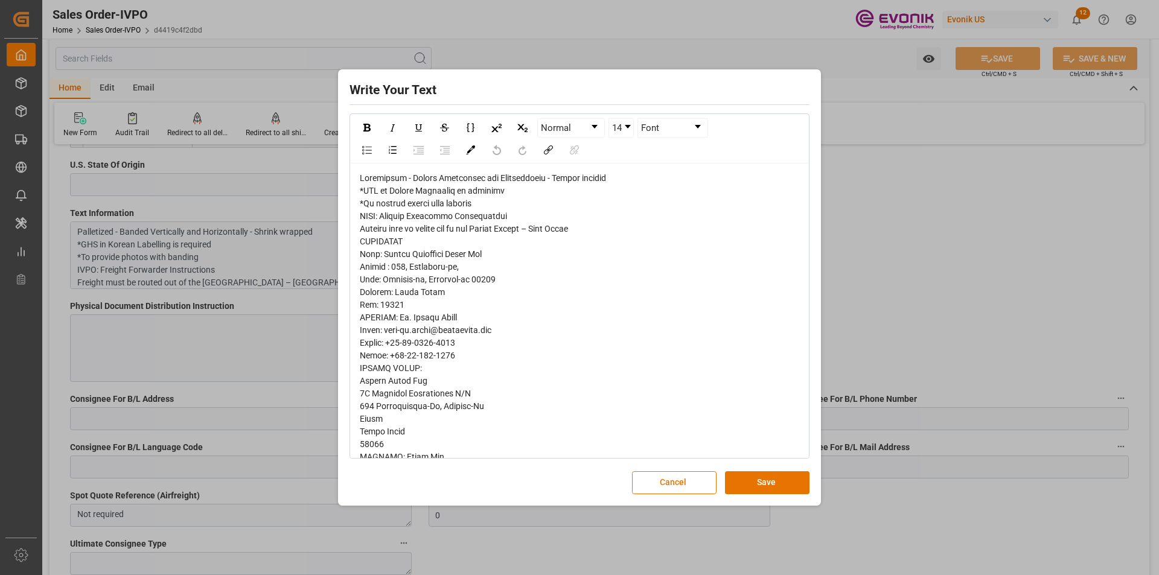
click at [395, 261] on span "rdw-editor" at bounding box center [510, 475] width 301 height 605
drag, startPoint x: 388, startPoint y: 255, endPoint x: 463, endPoint y: 310, distance: 93.3
click at [463, 310] on div "rdw-editor" at bounding box center [580, 476] width 440 height 608
click at [451, 284] on span "rdw-editor" at bounding box center [510, 475] width 301 height 605
drag, startPoint x: 387, startPoint y: 252, endPoint x: 451, endPoint y: 260, distance: 64.5
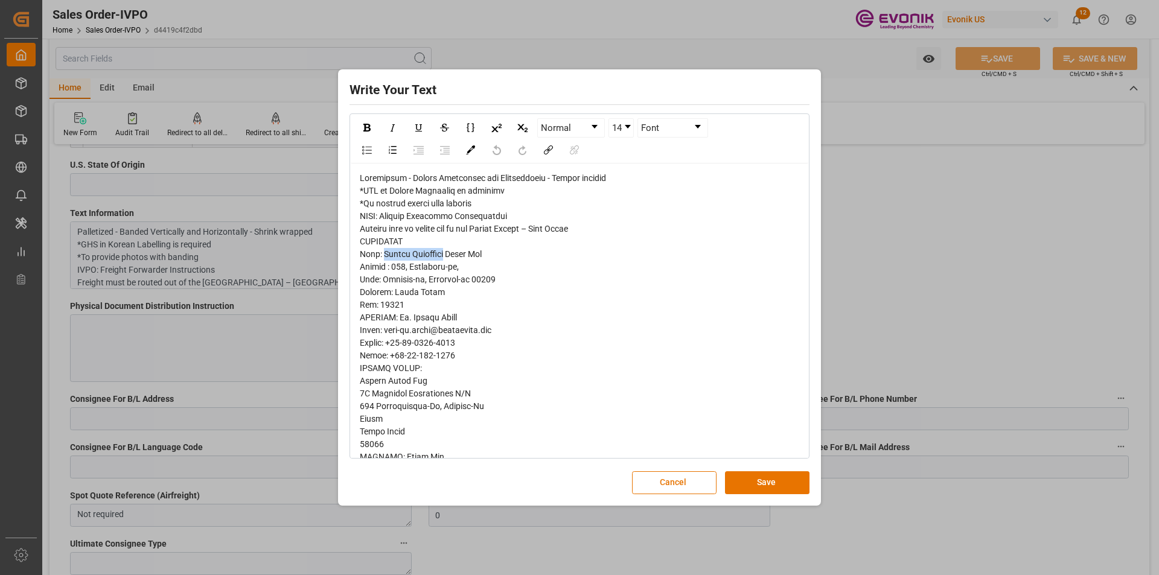
click at [451, 260] on div "rdw-editor" at bounding box center [580, 476] width 440 height 608
copy span "Versum Materials"
